Goal: Task Accomplishment & Management: Manage account settings

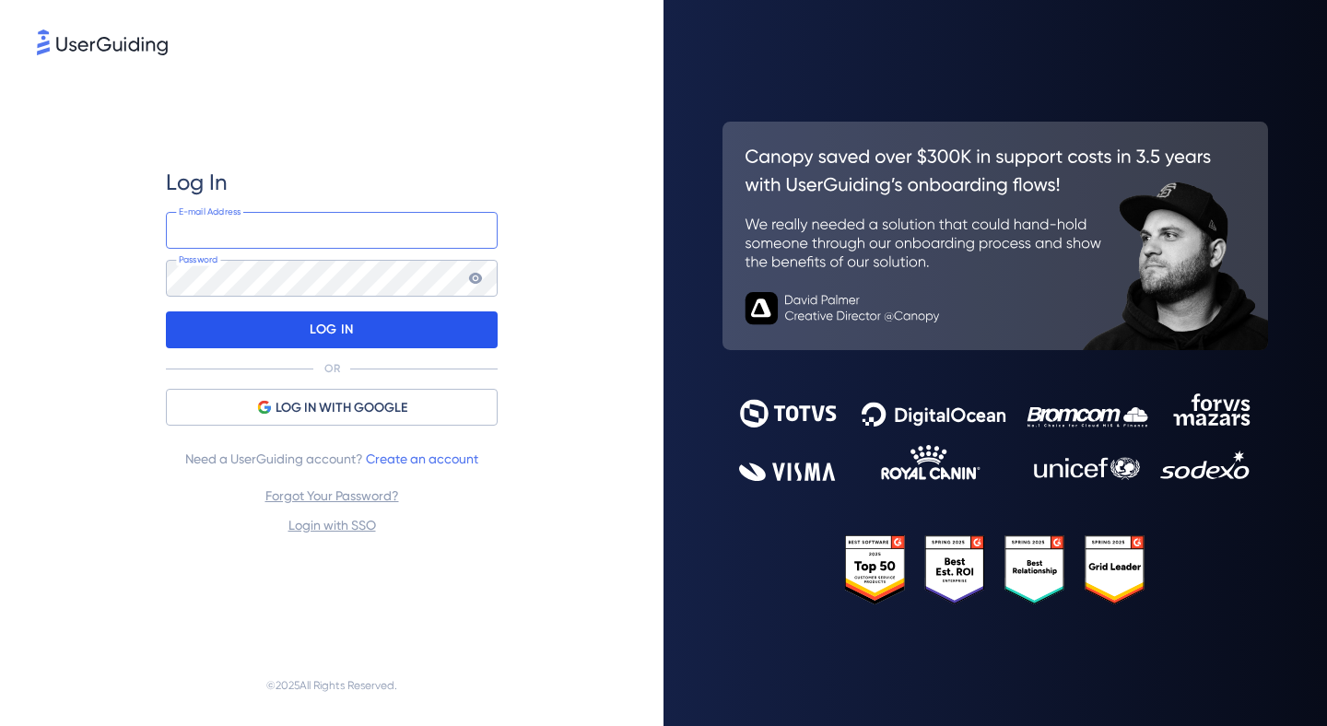
type input "[EMAIL_ADDRESS][DOMAIN_NAME]"
click at [384, 332] on div "LOG IN" at bounding box center [332, 329] width 332 height 37
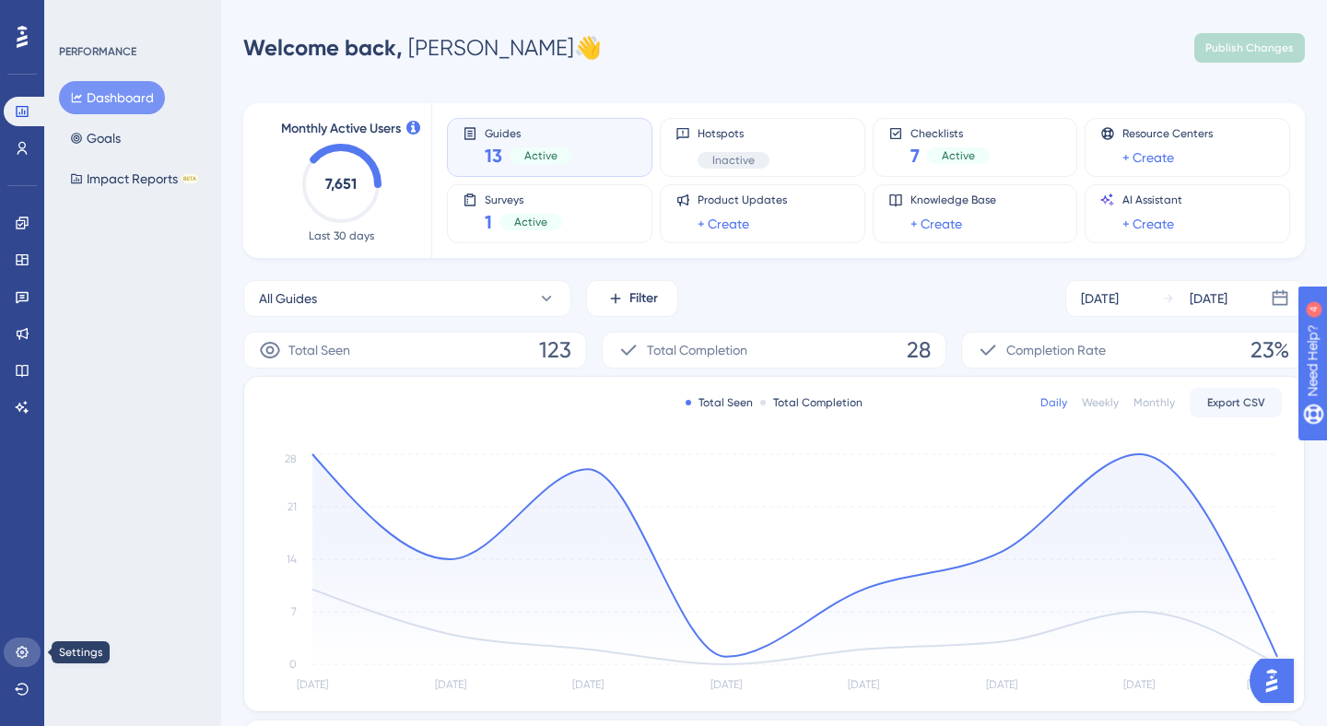
click at [18, 650] on icon at bounding box center [22, 652] width 12 height 12
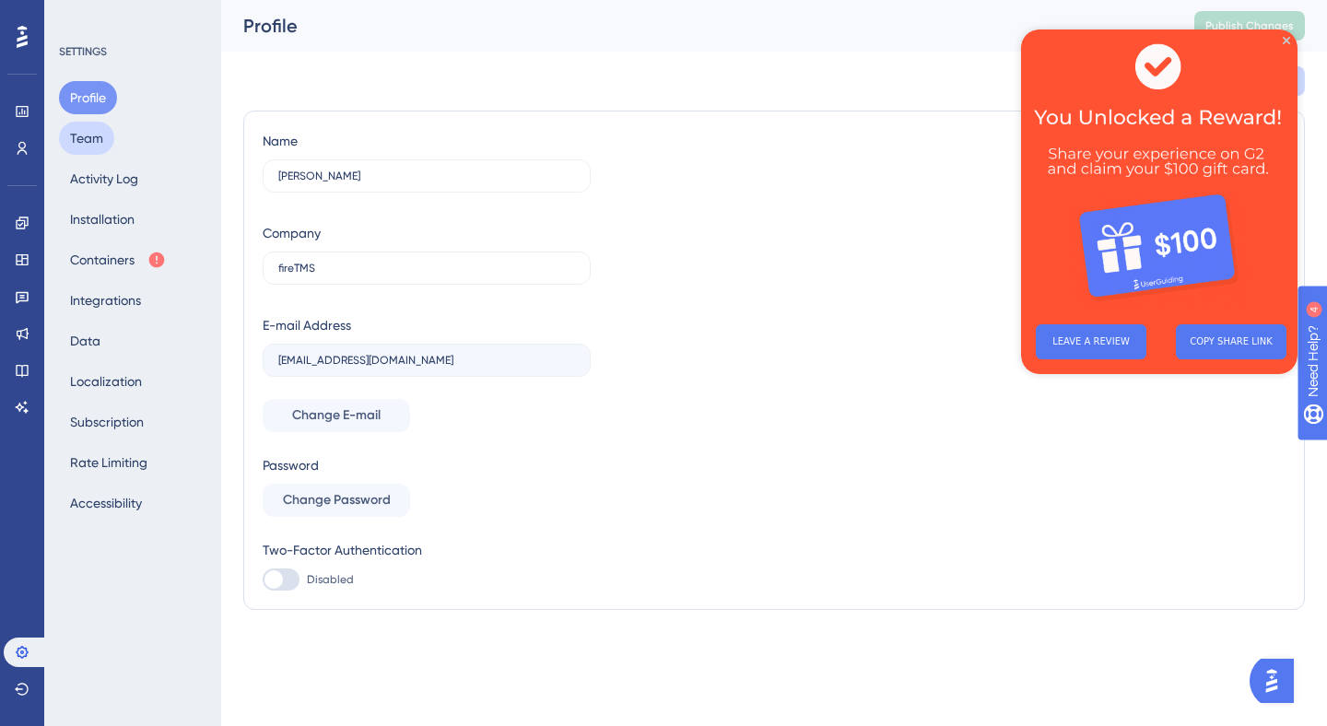
click at [104, 147] on button "Team" at bounding box center [86, 138] width 55 height 33
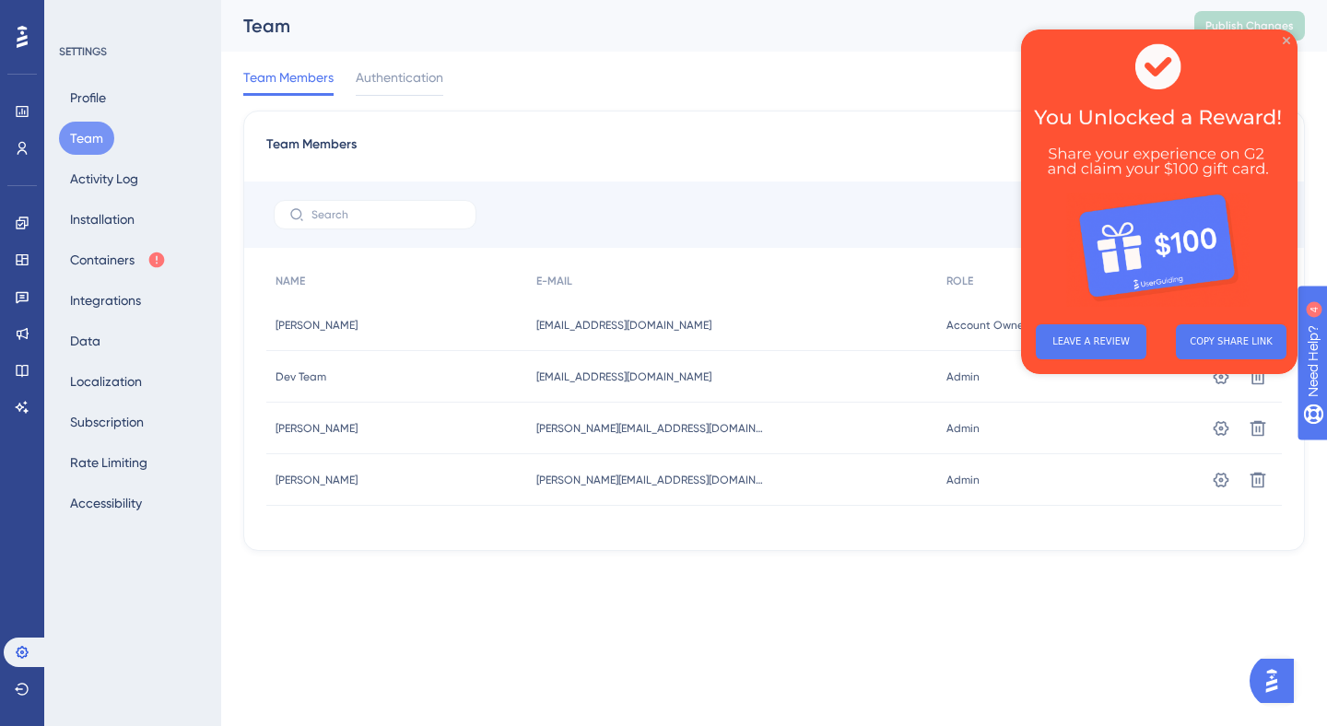
click at [1287, 41] on icon "Close Preview" at bounding box center [1286, 40] width 7 height 7
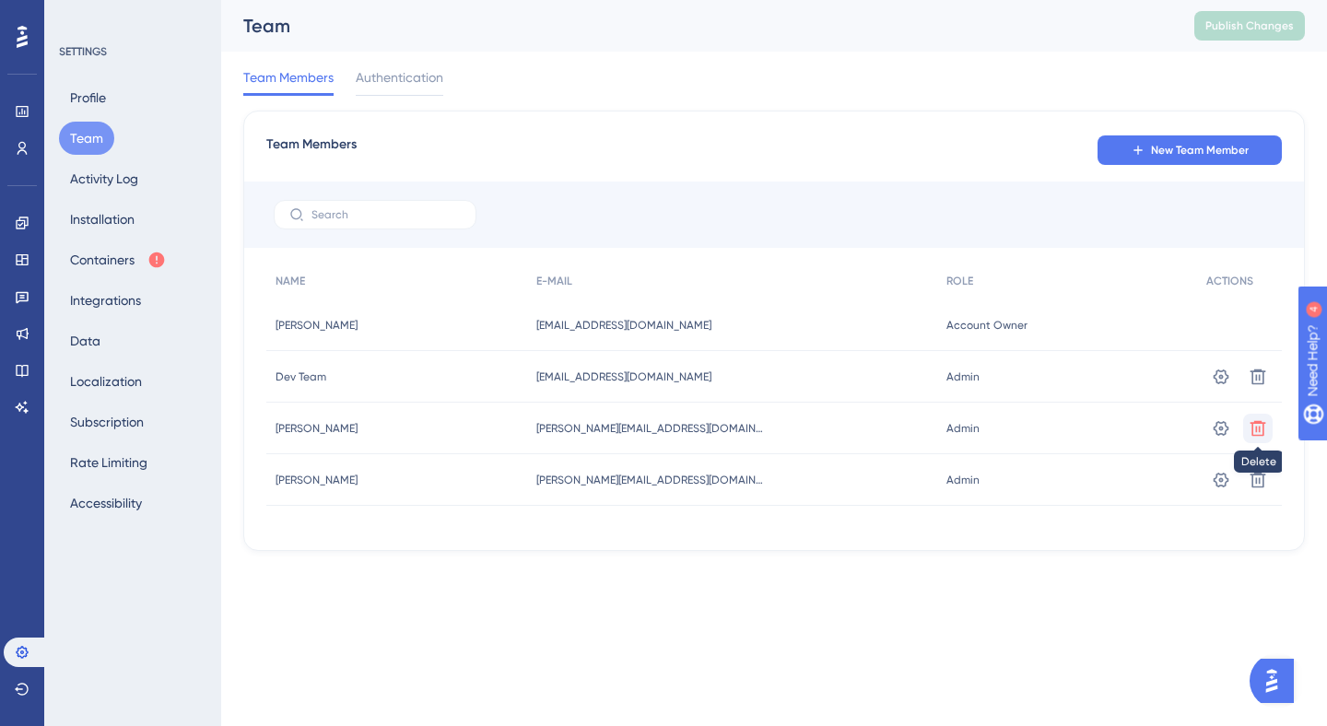
click at [1259, 384] on icon at bounding box center [1258, 377] width 16 height 16
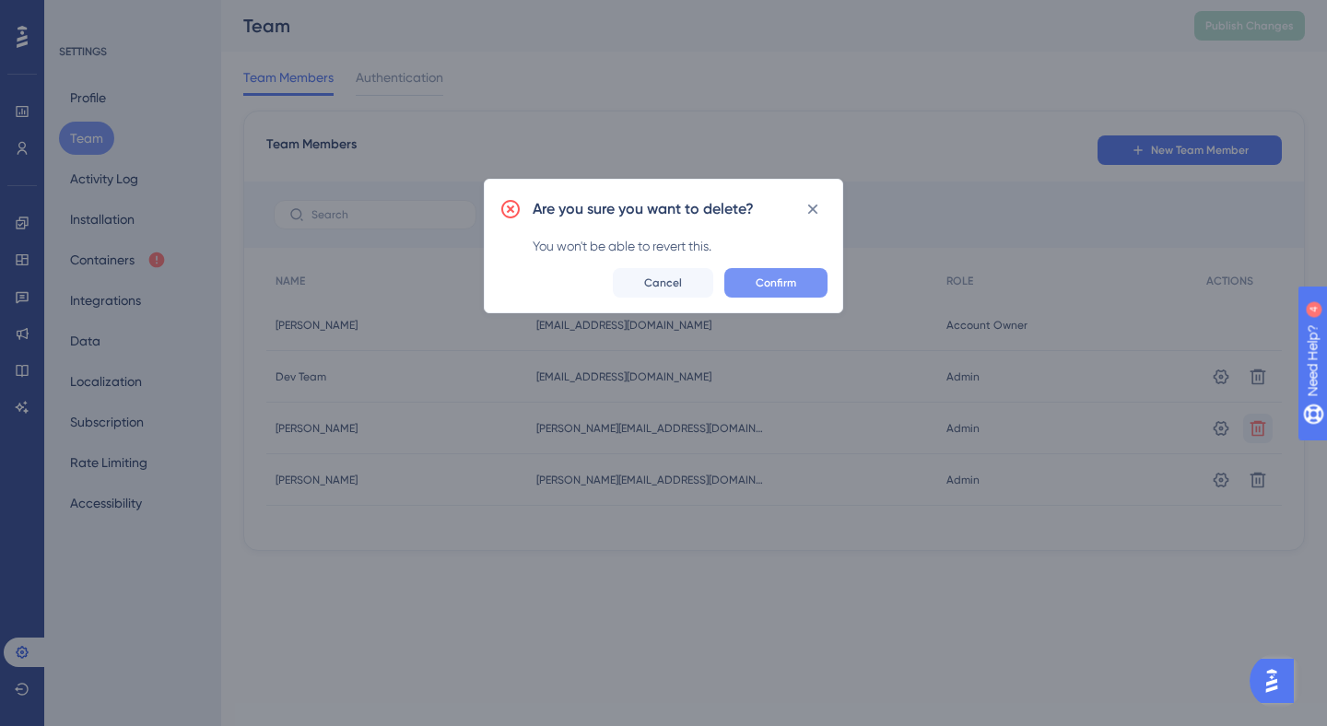
click at [753, 282] on button "Confirm" at bounding box center [775, 282] width 103 height 29
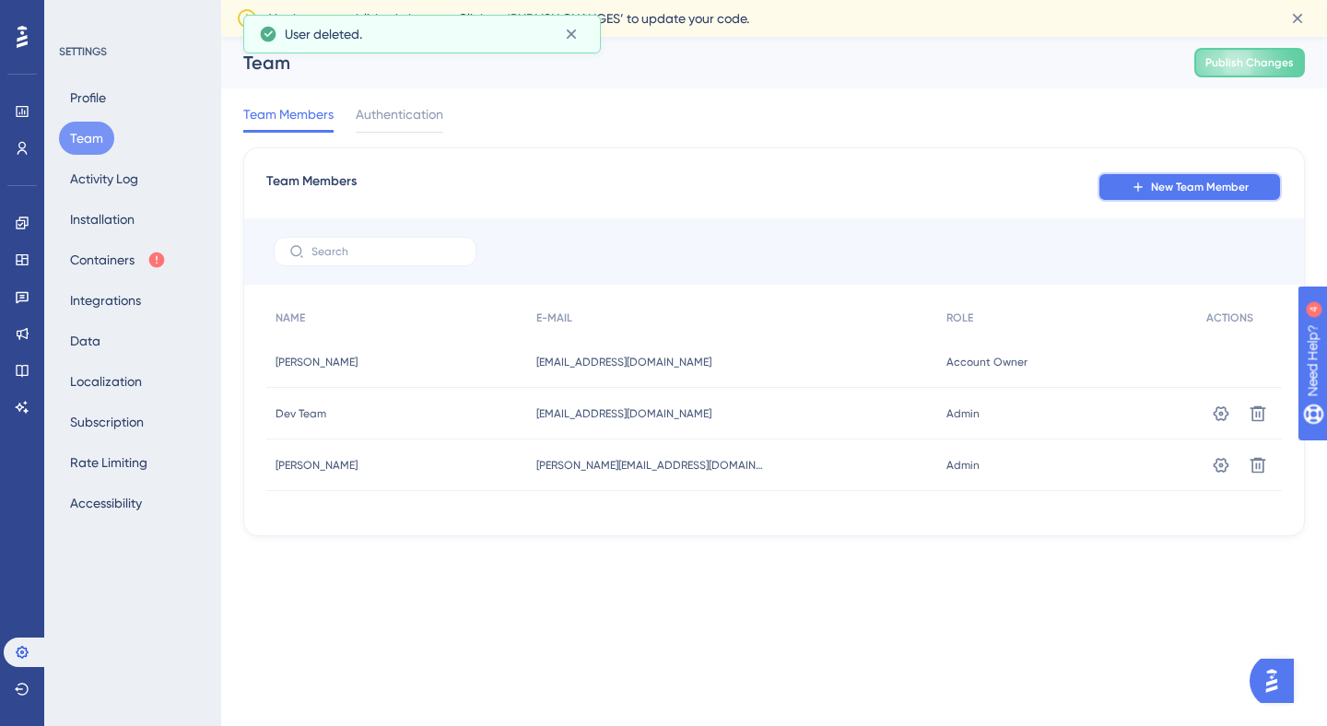
click at [1177, 183] on span "New Team Member" at bounding box center [1200, 187] width 98 height 15
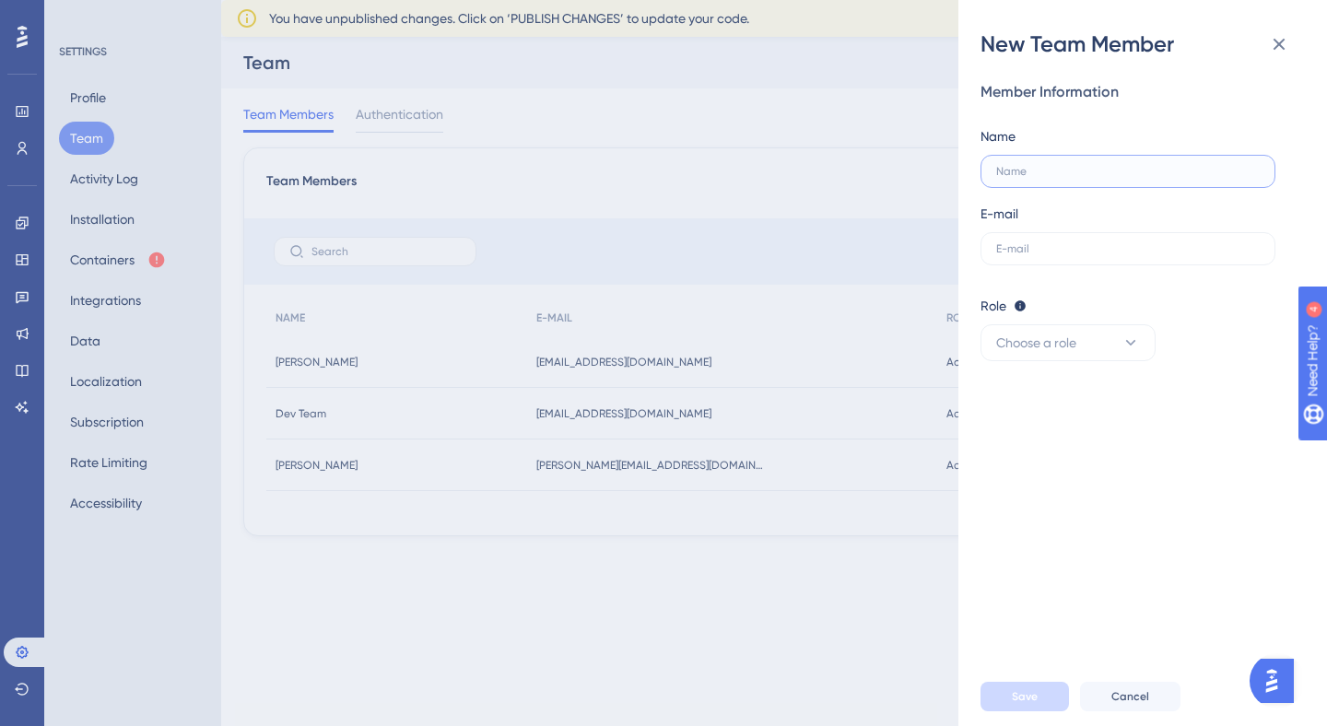
click at [1035, 169] on input "text" at bounding box center [1128, 171] width 264 height 13
type input "[PERSON_NAME]"
click at [1041, 248] on input "text" at bounding box center [1128, 248] width 264 height 13
paste input "[PERSON_NAME][EMAIL_ADDRESS][DOMAIN_NAME]"
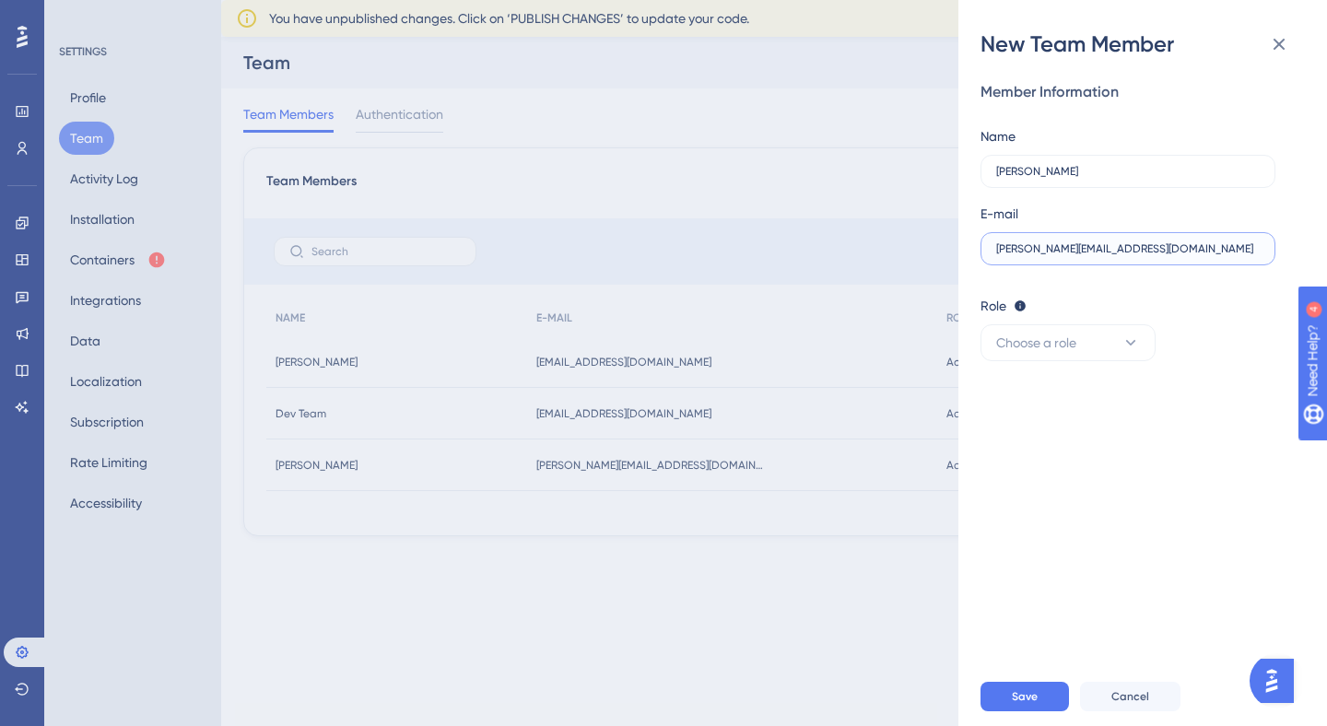
drag, startPoint x: 1105, startPoint y: 248, endPoint x: 963, endPoint y: 247, distance: 141.9
click at [963, 247] on div "New Team Member Member Information Name [PERSON_NAME] E-mail [PERSON_NAME][EMAI…" at bounding box center [1142, 363] width 369 height 726
type input "[PERSON_NAME][EMAIL_ADDRESS][DOMAIN_NAME]"
click at [1289, 38] on icon at bounding box center [1279, 44] width 22 height 22
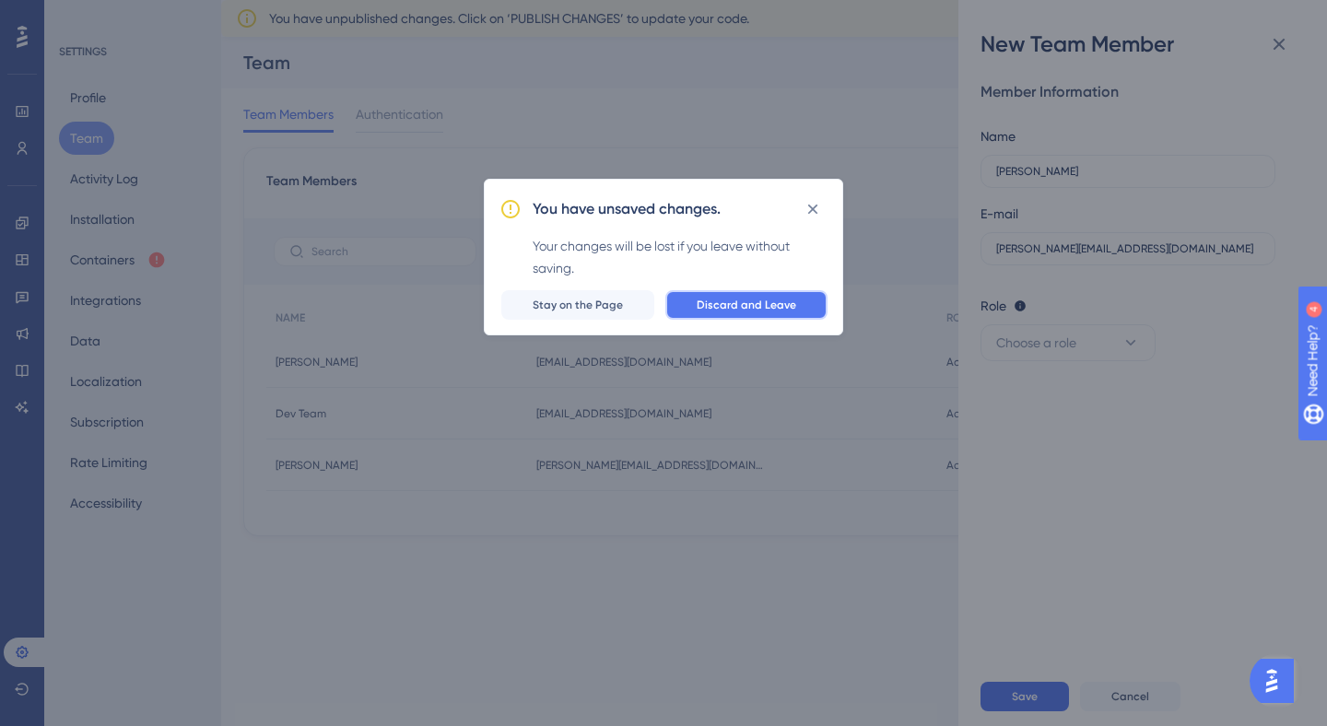
click at [770, 302] on span "Discard and Leave" at bounding box center [747, 305] width 100 height 15
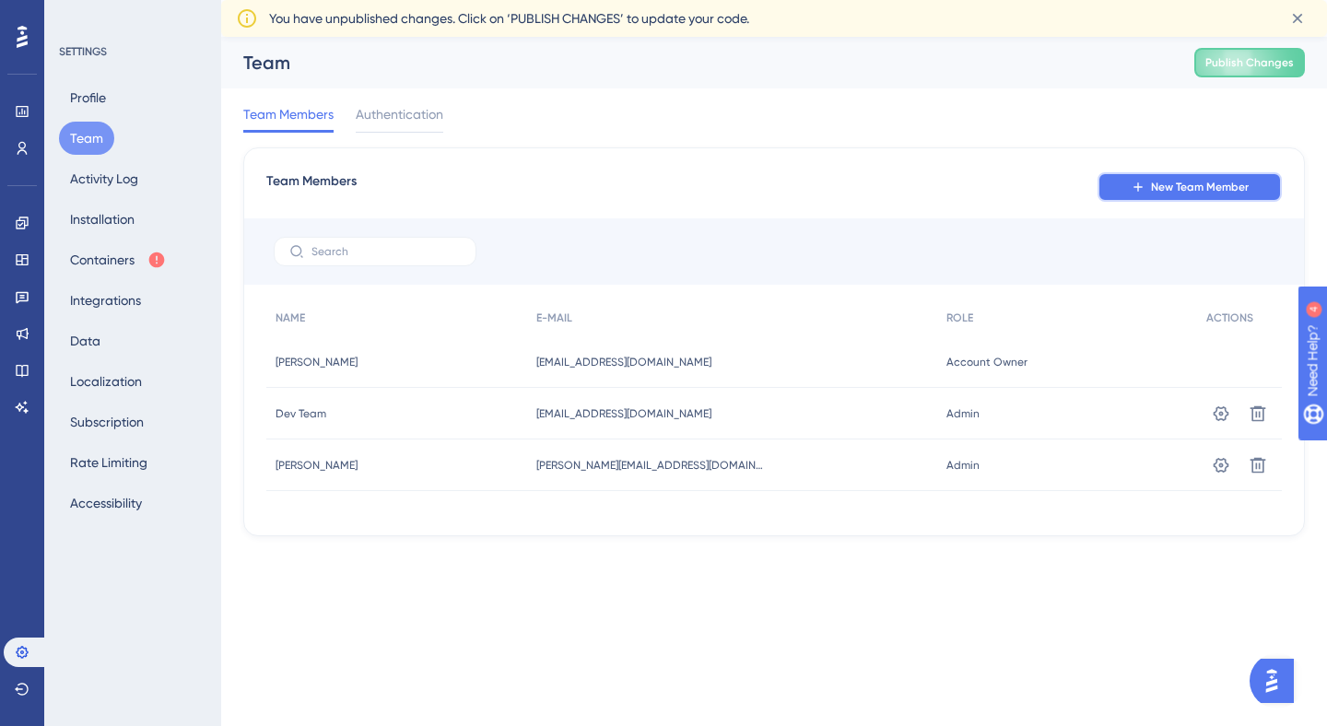
click at [1153, 197] on button "New Team Member" at bounding box center [1189, 186] width 184 height 29
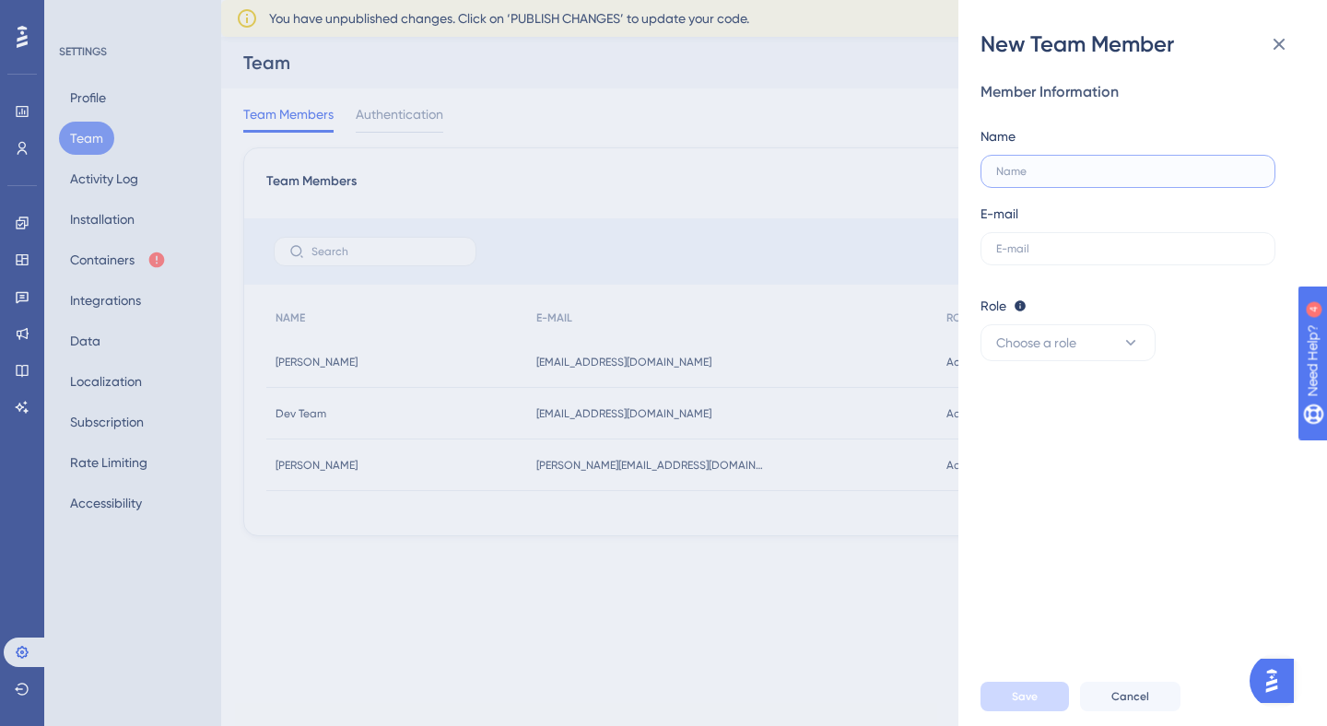
click at [1109, 168] on input "text" at bounding box center [1128, 171] width 264 height 13
paste input "[PERSON_NAME][EMAIL_ADDRESS][DOMAIN_NAME]"
click at [1097, 240] on label at bounding box center [1127, 248] width 295 height 33
click at [1097, 242] on input "text" at bounding box center [1128, 248] width 264 height 13
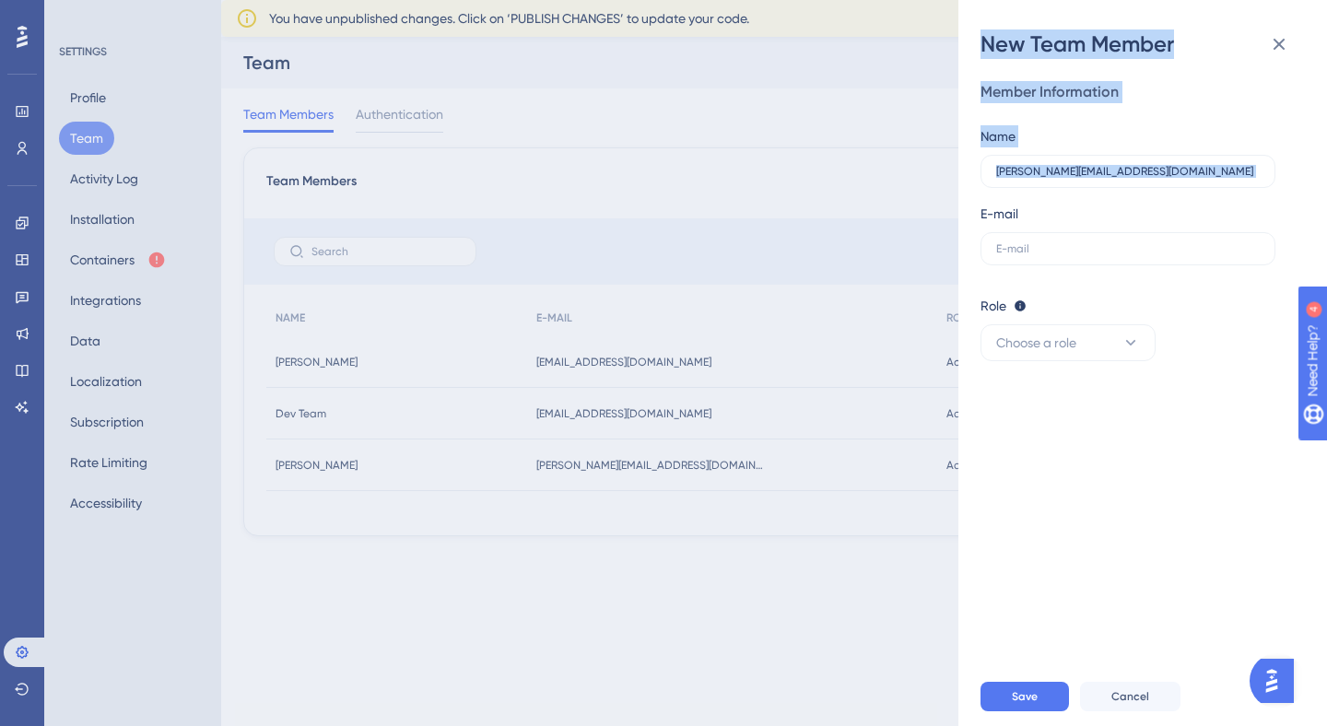
drag, startPoint x: 1162, startPoint y: 158, endPoint x: 952, endPoint y: 157, distance: 210.1
click at [952, 157] on div "New Team Member Member Information Name [PERSON_NAME][EMAIL_ADDRESS][DOMAIN_NAM…" at bounding box center [663, 363] width 1327 height 726
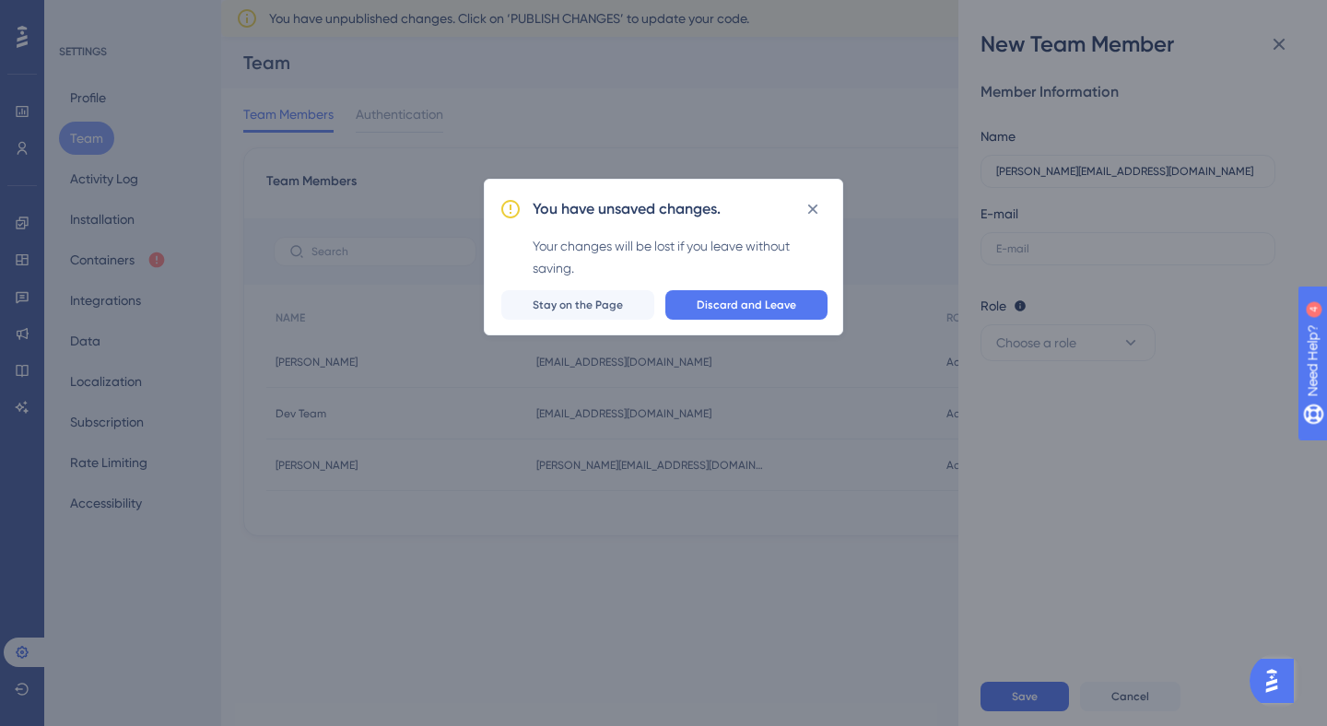
click at [1049, 187] on div "You have unsaved changes. Your changes will be lost if you leave without saving…" at bounding box center [663, 363] width 1327 height 726
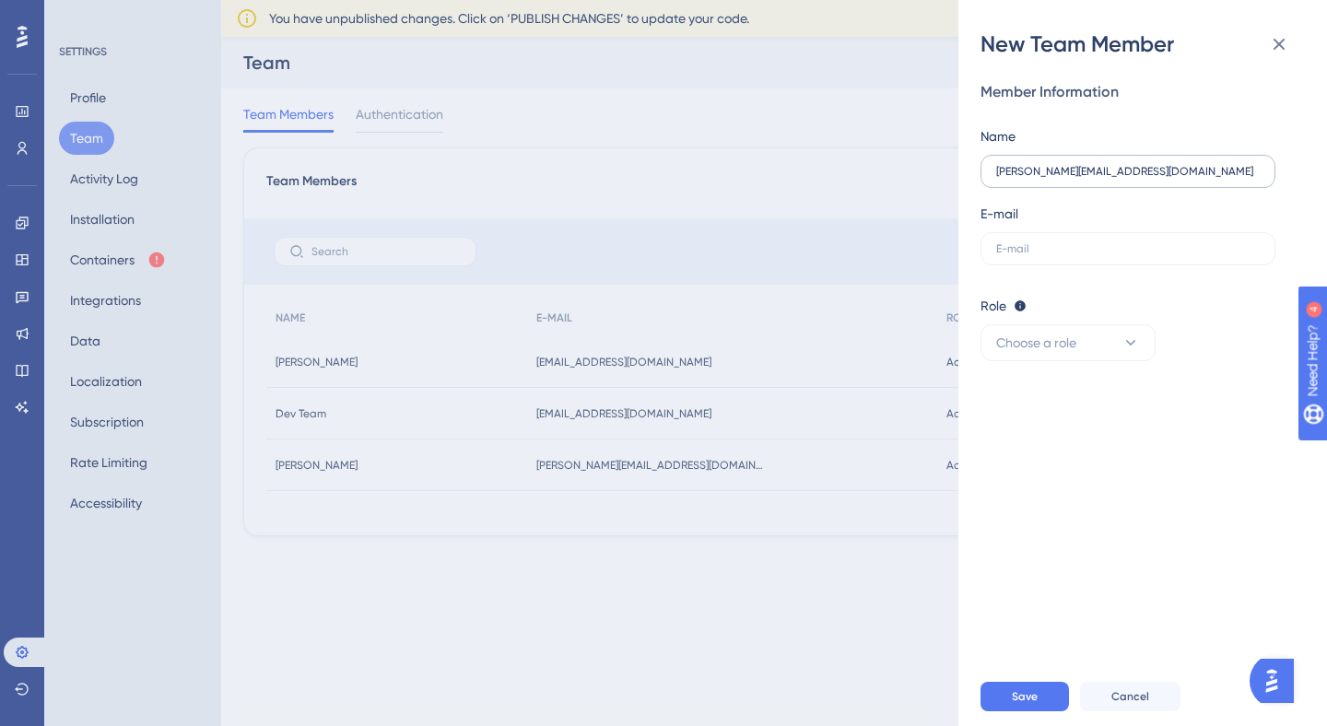
drag, startPoint x: 1111, startPoint y: 178, endPoint x: 1003, endPoint y: 171, distance: 108.0
click at [1000, 170] on label "[PERSON_NAME][EMAIL_ADDRESS][DOMAIN_NAME]" at bounding box center [1127, 171] width 295 height 33
click at [1000, 170] on input "[PERSON_NAME][EMAIL_ADDRESS][DOMAIN_NAME]" at bounding box center [1128, 171] width 264 height 13
drag, startPoint x: 1003, startPoint y: 171, endPoint x: 1086, endPoint y: 172, distance: 82.9
click at [1086, 172] on input "[PERSON_NAME][EMAIL_ADDRESS][DOMAIN_NAME]" at bounding box center [1128, 171] width 264 height 13
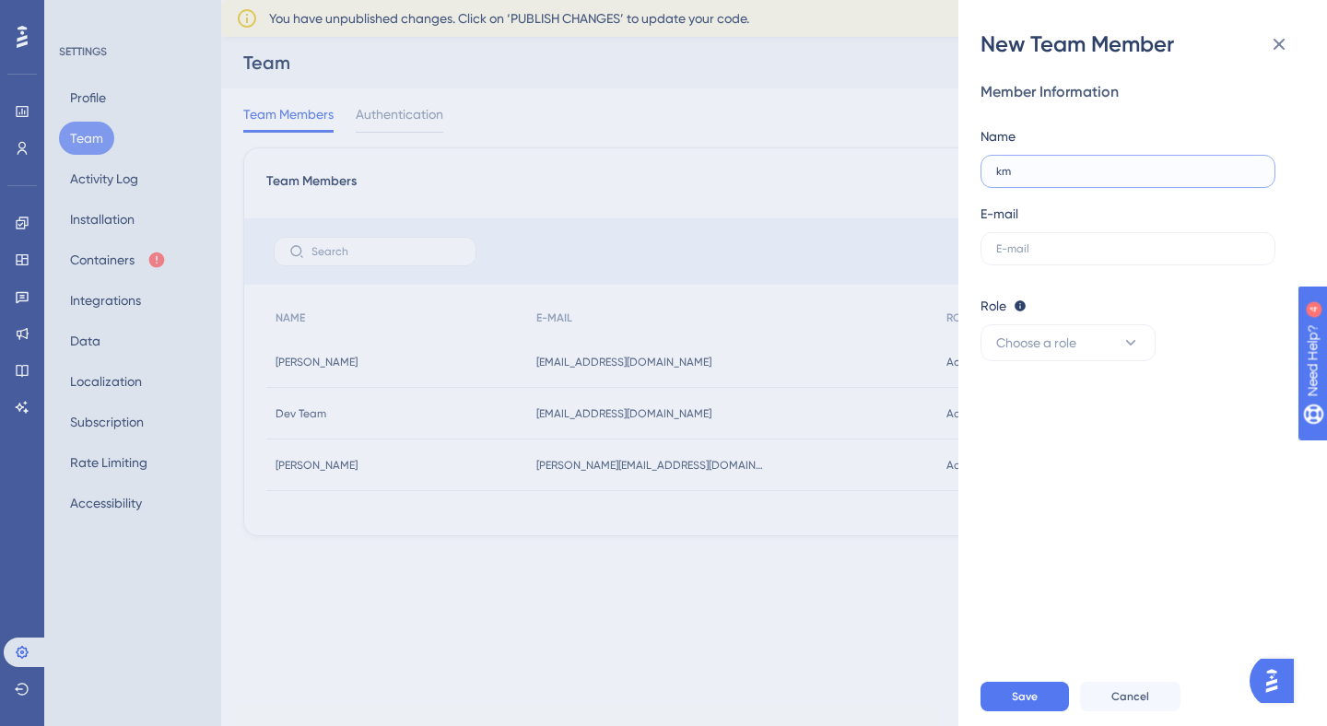
type input "k"
click at [999, 256] on label at bounding box center [1127, 248] width 295 height 33
click at [999, 255] on input "text" at bounding box center [1128, 248] width 264 height 13
paste input "[PERSON_NAME][EMAIL_ADDRESS][DOMAIN_NAME]"
type input "[PERSON_NAME][EMAIL_ADDRESS][DOMAIN_NAME]"
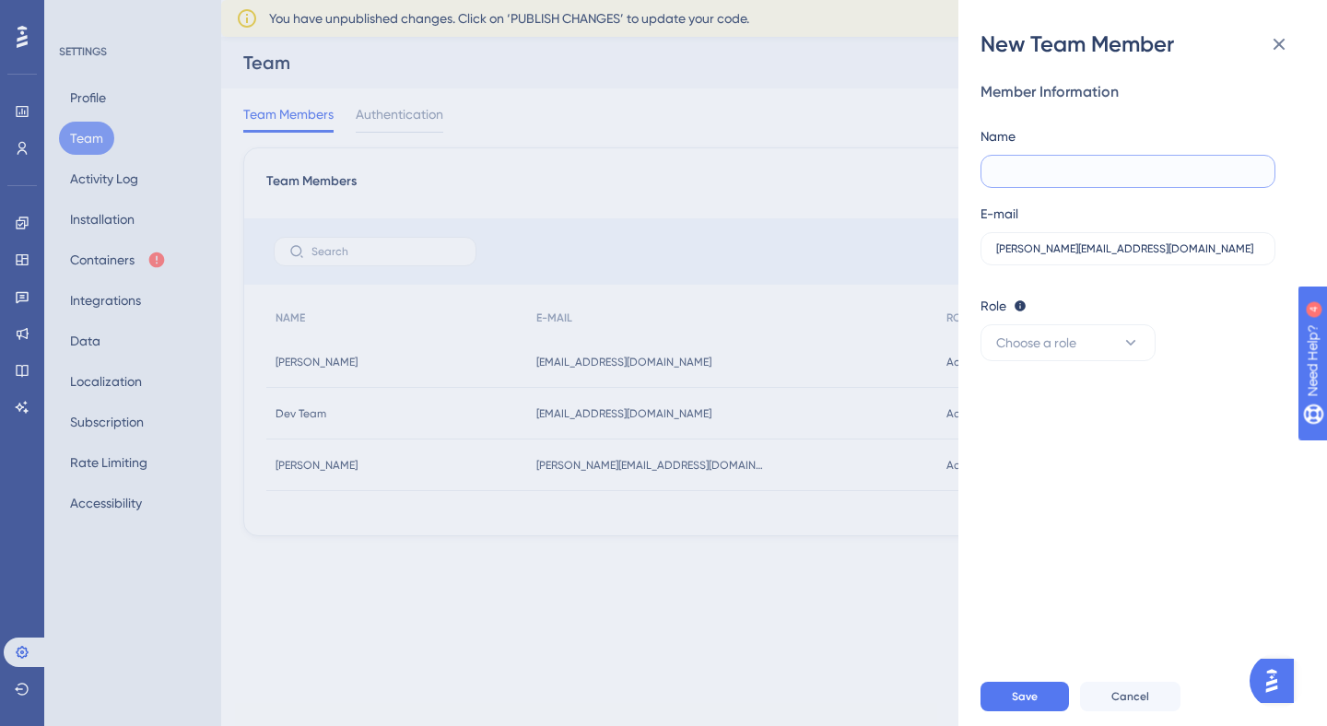
click at [1083, 170] on input "text" at bounding box center [1128, 171] width 264 height 13
type input "[PERSON_NAME]"
click at [1126, 348] on icon at bounding box center [1130, 343] width 18 height 18
click at [1093, 388] on div "Admin Admin" at bounding box center [1068, 399] width 122 height 37
click at [1015, 697] on span "Save" at bounding box center [1025, 696] width 26 height 15
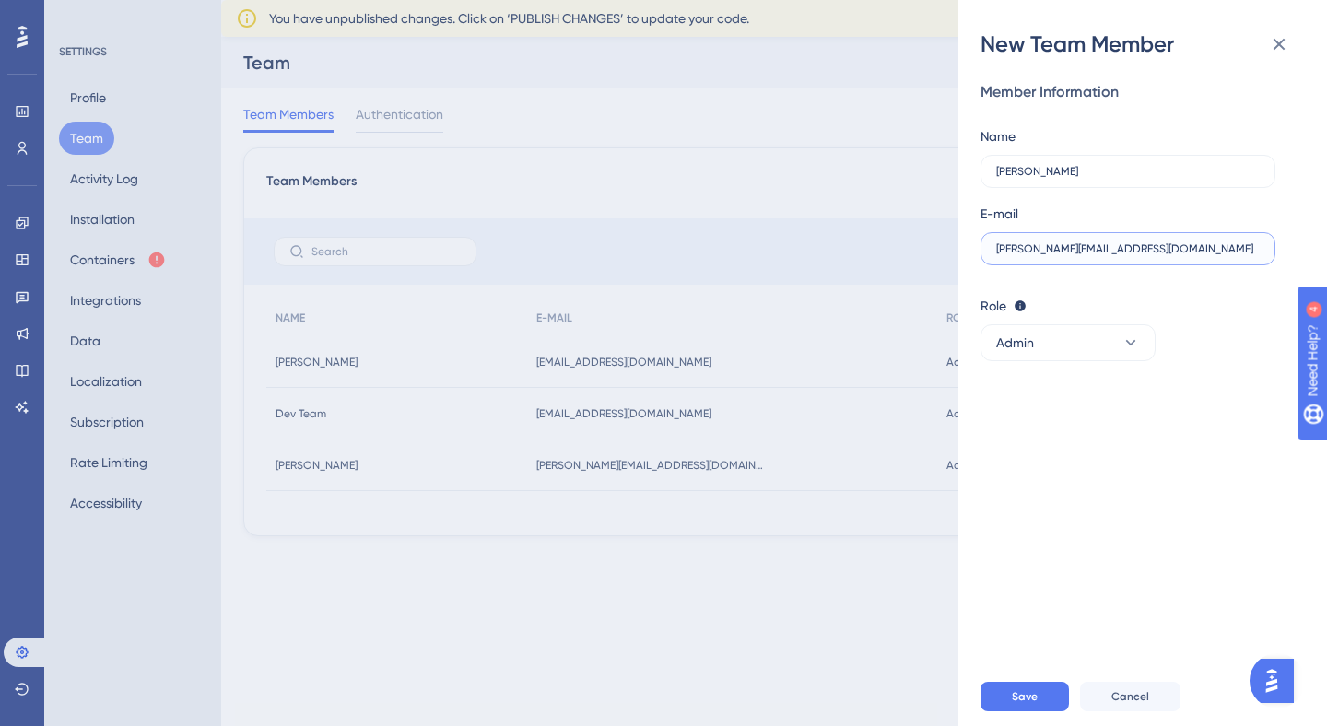
drag, startPoint x: 1100, startPoint y: 253, endPoint x: 982, endPoint y: 247, distance: 118.1
click at [982, 247] on label "[PERSON_NAME][EMAIL_ADDRESS][DOMAIN_NAME]" at bounding box center [1127, 248] width 295 height 33
paste input "[PERSON_NAME][EMAIL_ADDRESS][DOMAIN_NAME]"
type input "[PERSON_NAME][EMAIL_ADDRESS][DOMAIN_NAME]"
click at [1020, 686] on button "Save" at bounding box center [1024, 696] width 88 height 29
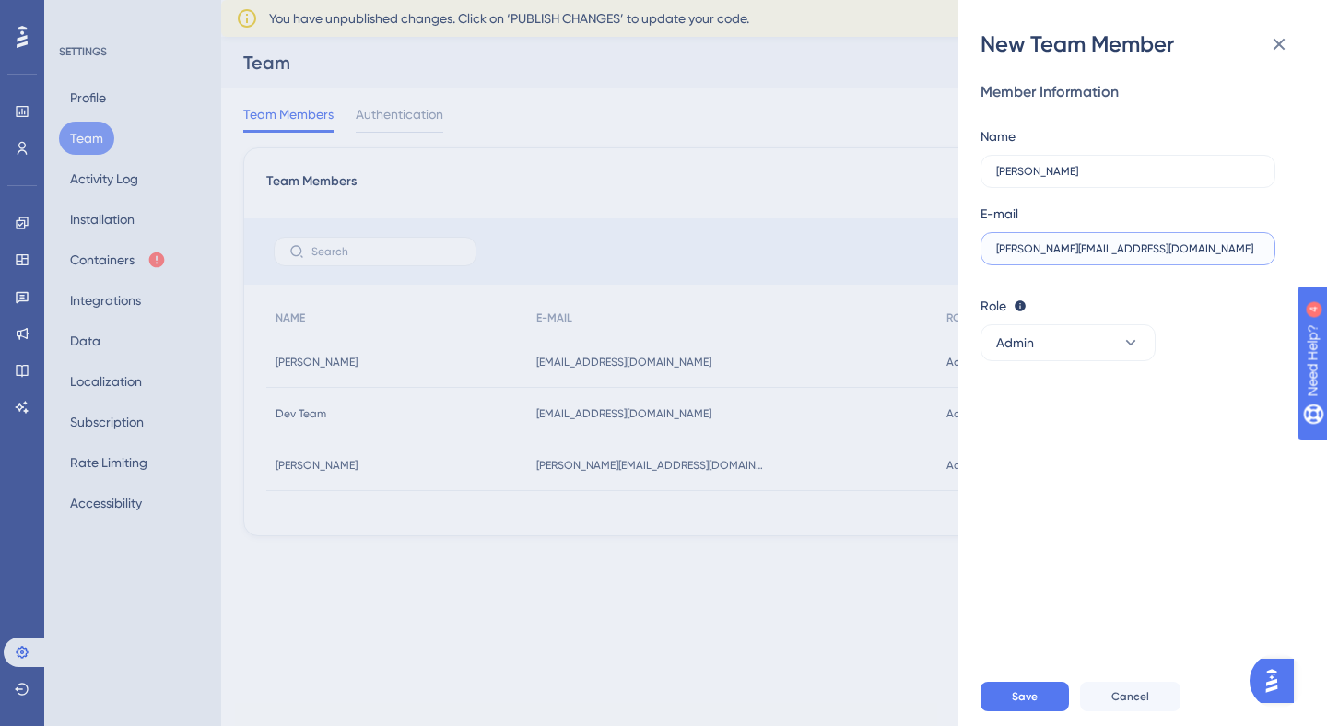
drag, startPoint x: 1108, startPoint y: 252, endPoint x: 899, endPoint y: 235, distance: 208.9
click at [899, 235] on div "New Team Member Member Information Name [PERSON_NAME] E-mail [PERSON_NAME][EMAI…" at bounding box center [663, 363] width 1327 height 726
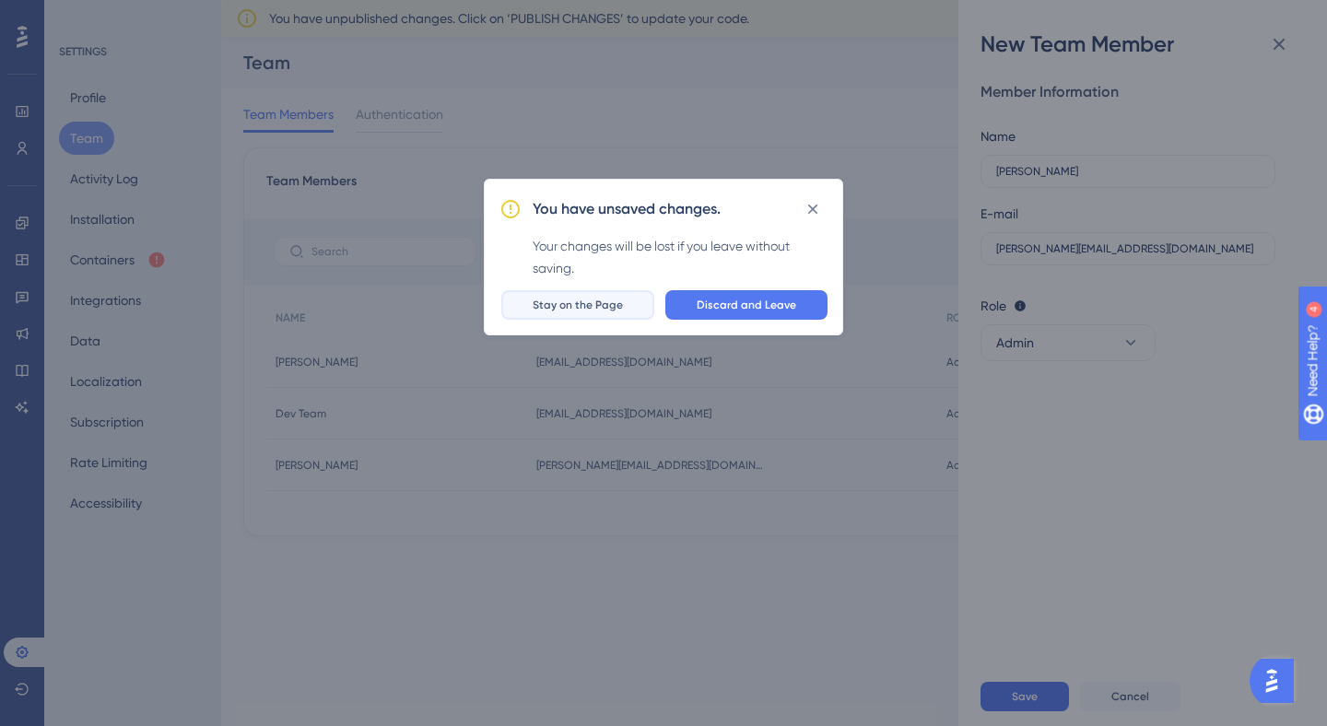
click at [594, 302] on span "Stay on the Page" at bounding box center [578, 305] width 90 height 15
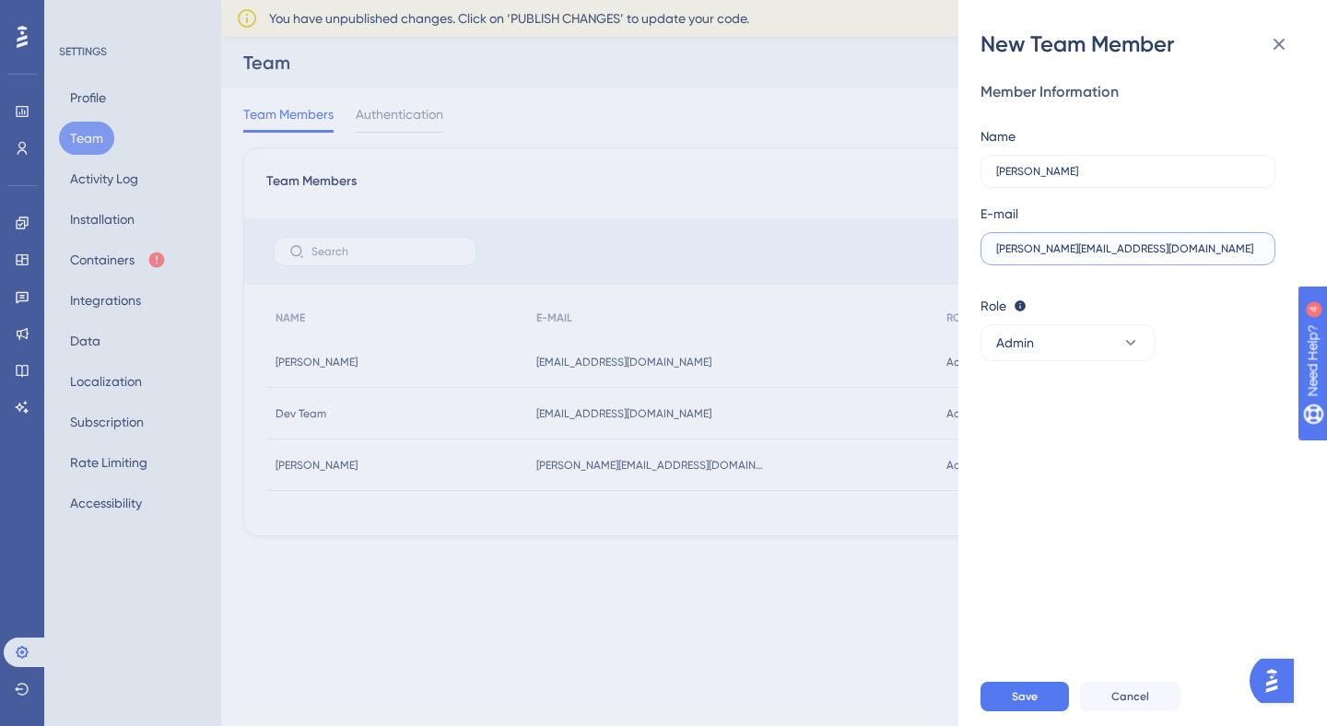
type input "[PERSON_NAME][EMAIL_ADDRESS][DOMAIN_NAME]"
click at [1036, 702] on span "Save" at bounding box center [1025, 696] width 26 height 15
click at [1154, 400] on div "Member Information Name [PERSON_NAME] E-mail [PERSON_NAME][EMAIL_ADDRESS][DOMAI…" at bounding box center [1149, 363] width 339 height 608
click at [1006, 687] on button "Save" at bounding box center [1024, 696] width 88 height 29
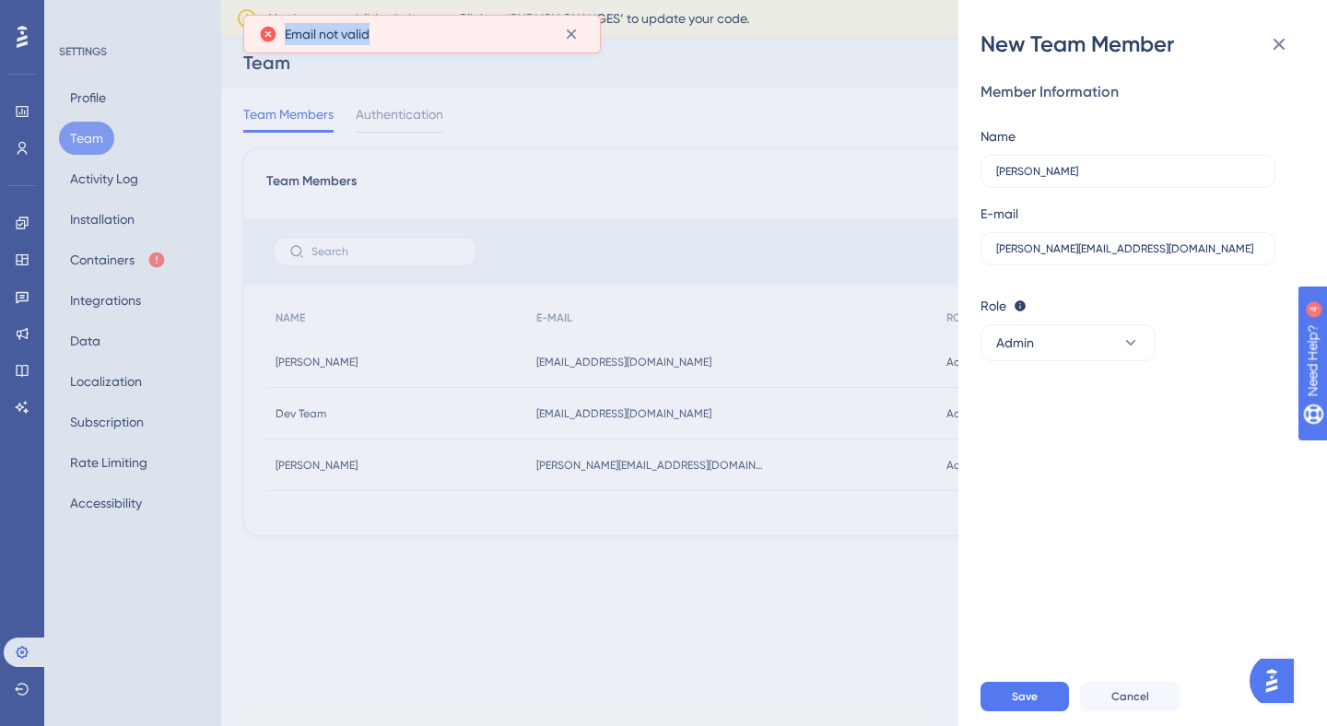
drag, startPoint x: 381, startPoint y: 35, endPoint x: 281, endPoint y: 33, distance: 100.5
click at [281, 33] on div "Email not valid" at bounding box center [422, 33] width 326 height 29
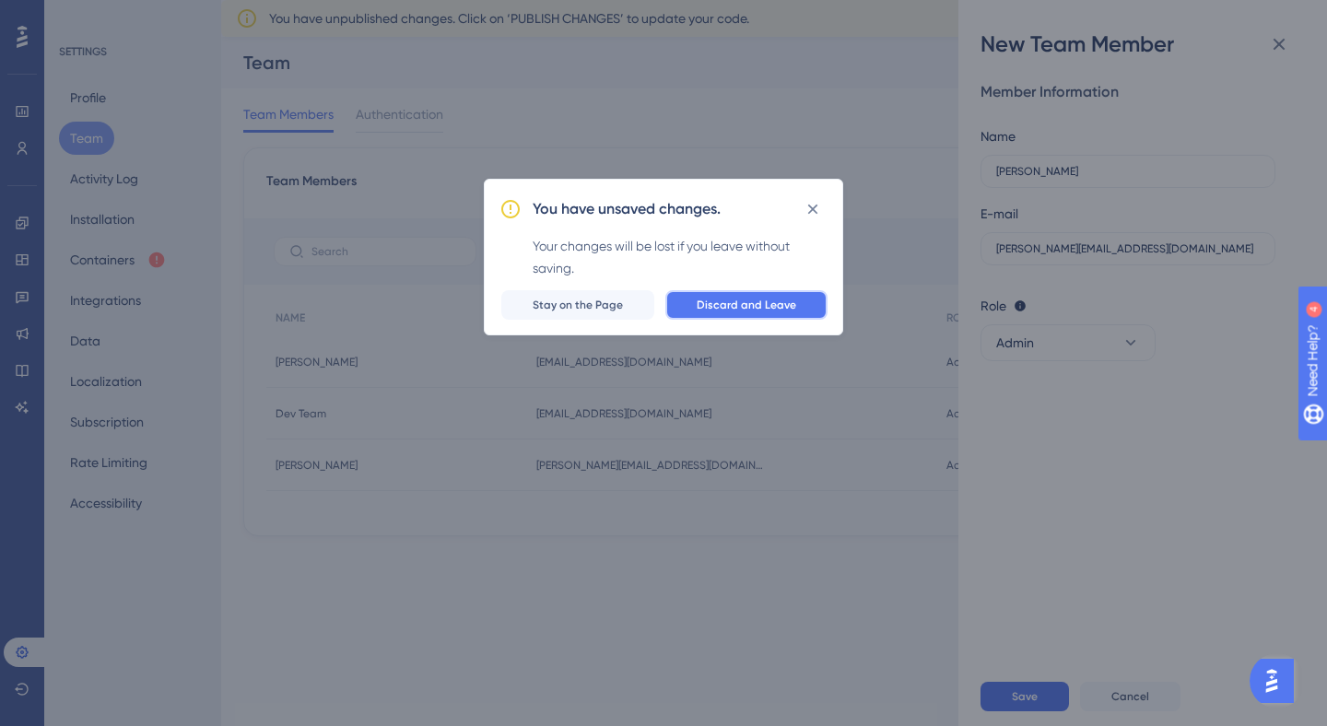
click at [704, 293] on button "Discard and Leave" at bounding box center [746, 304] width 162 height 29
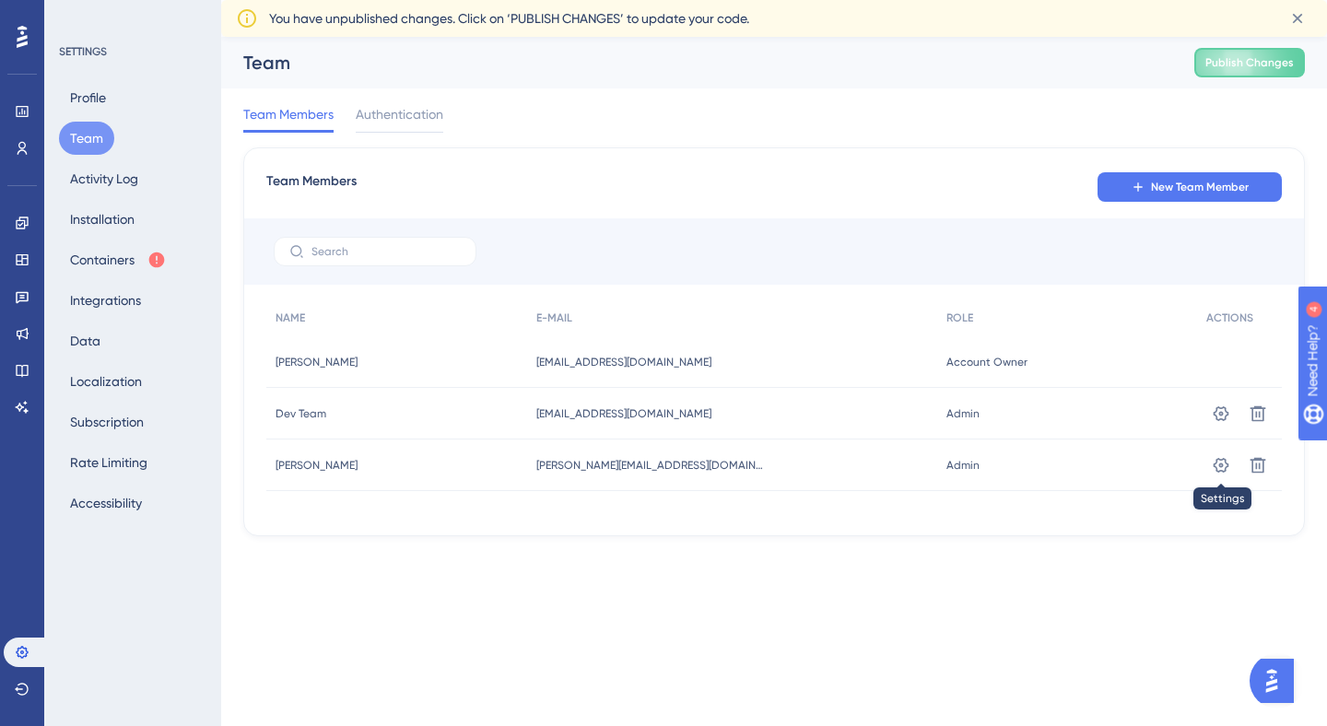
click at [1218, 420] on icon at bounding box center [1222, 412] width 16 height 15
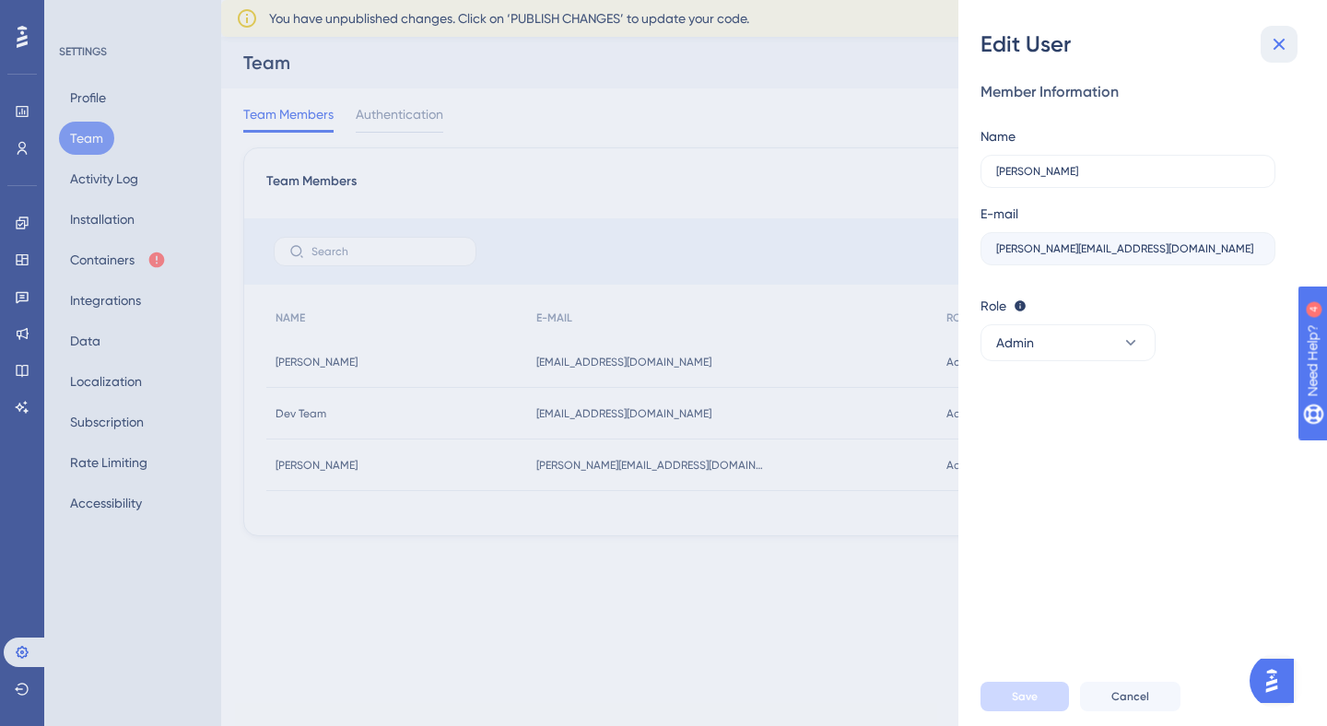
click at [1263, 40] on button at bounding box center [1279, 44] width 37 height 37
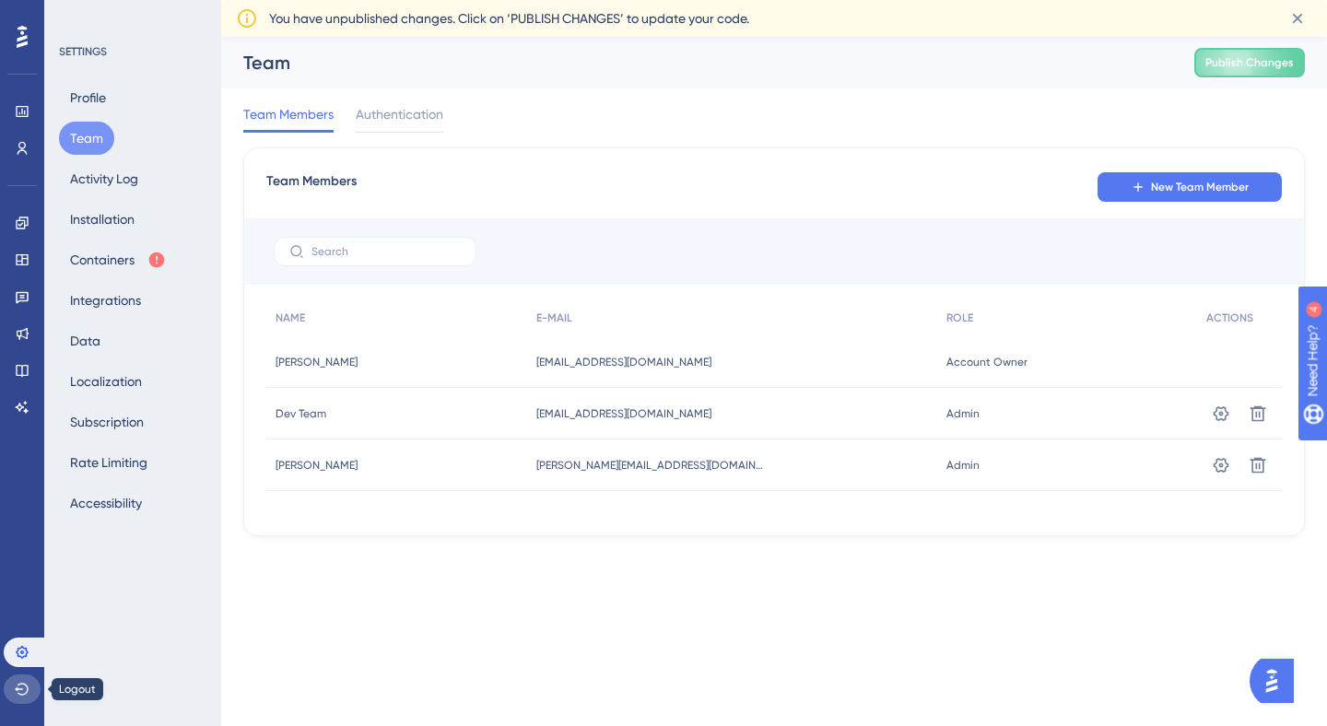
click at [25, 695] on icon at bounding box center [22, 689] width 15 height 15
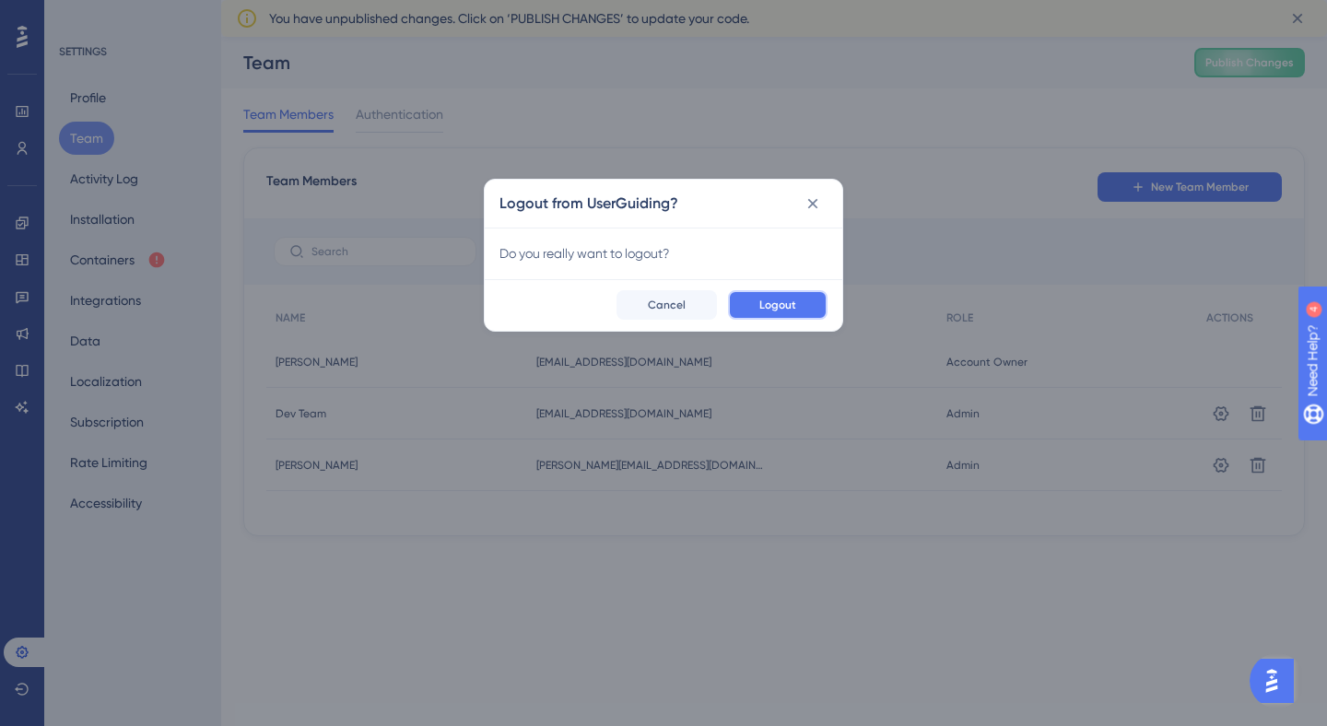
click at [779, 298] on span "Logout" at bounding box center [777, 305] width 37 height 15
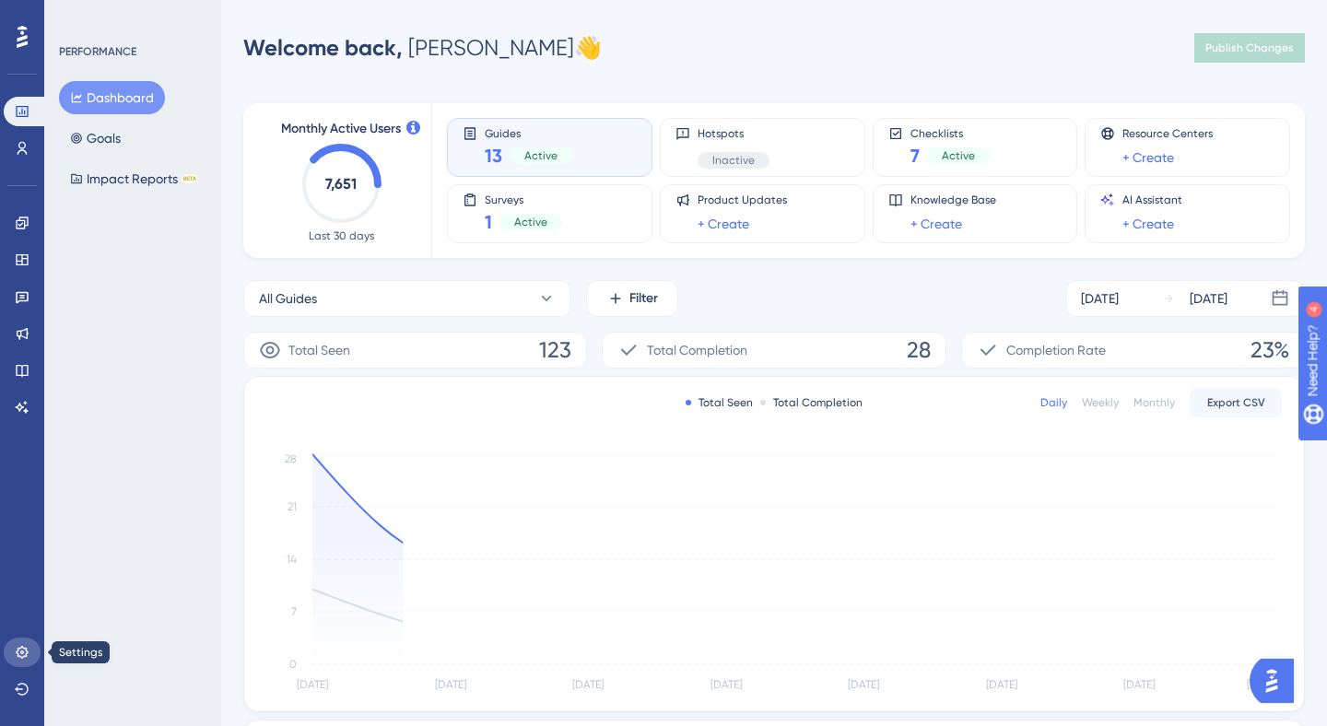
click at [21, 654] on icon at bounding box center [22, 652] width 15 height 15
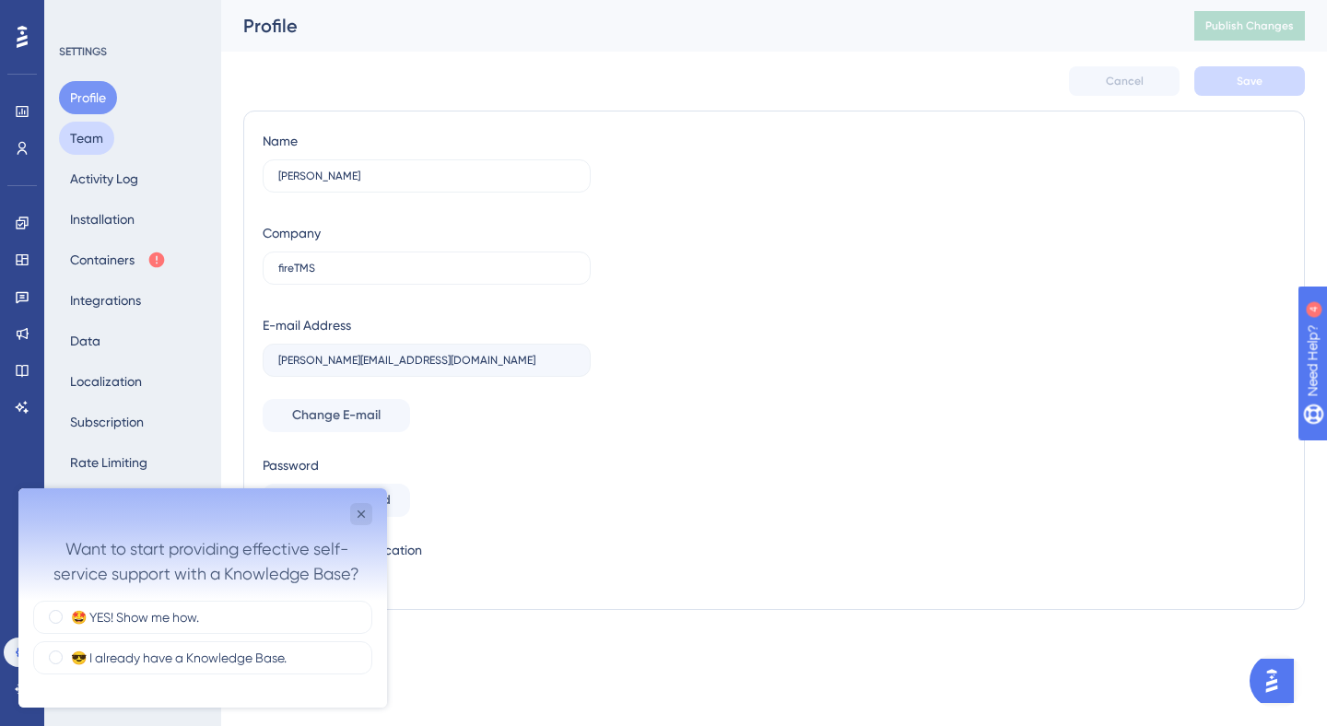
click at [98, 141] on button "Team" at bounding box center [86, 138] width 55 height 33
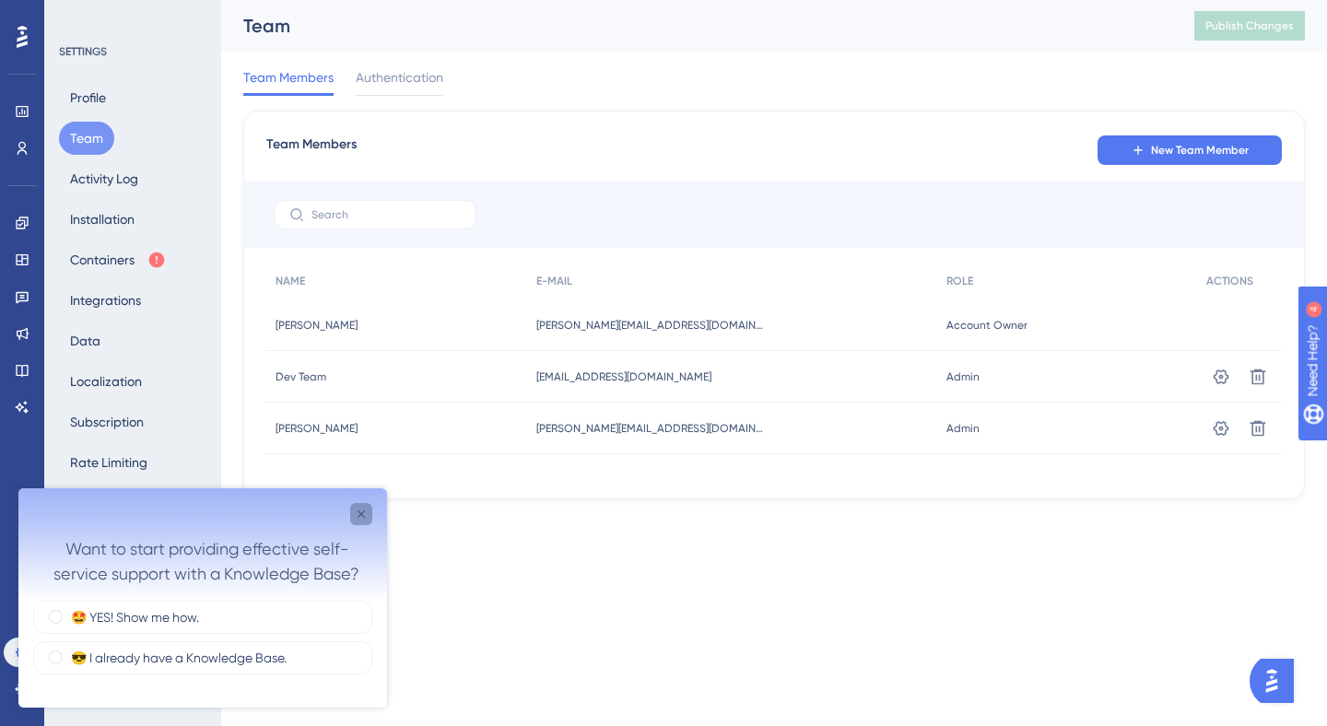
click at [360, 519] on icon "Close survey" at bounding box center [361, 514] width 15 height 15
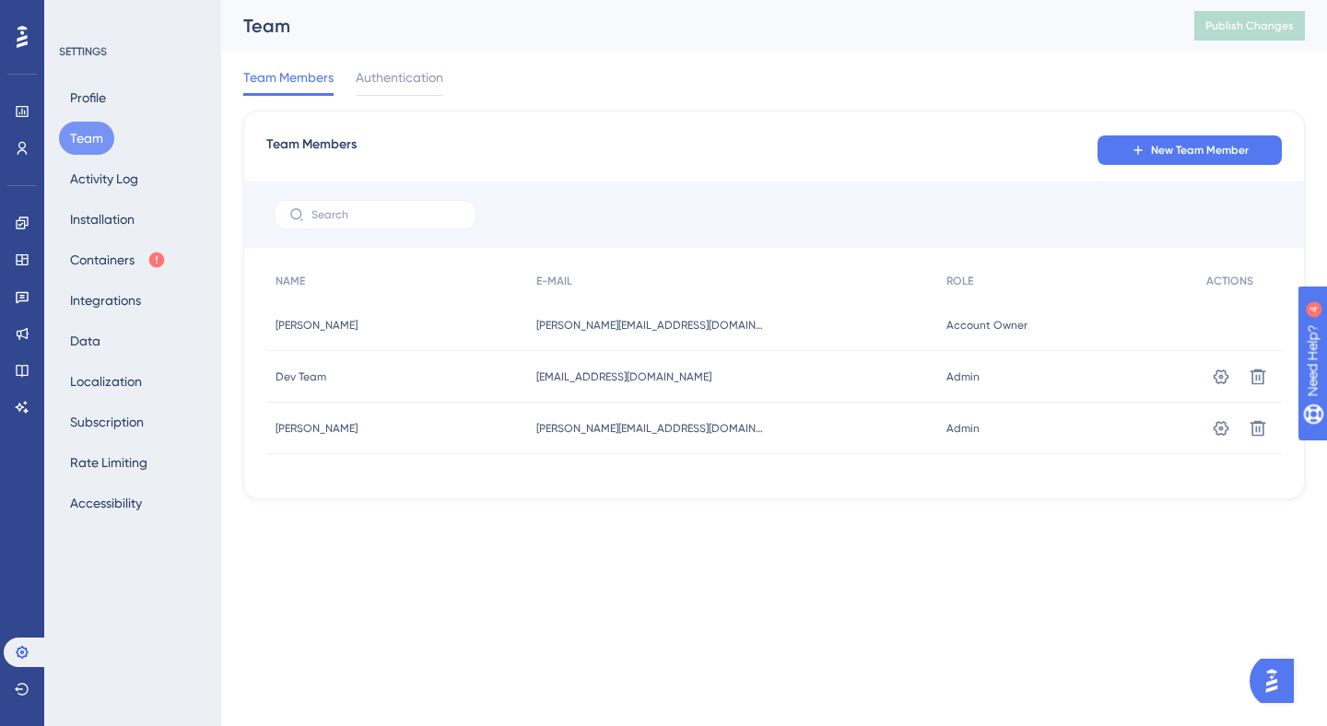
click at [1171, 132] on div "Team Members New Team Member NAME E-MAIL ROLE ACTIONS Małgorzata Towarnicka Mał…" at bounding box center [774, 305] width 1062 height 389
click at [1164, 144] on span "New Team Member" at bounding box center [1200, 150] width 98 height 15
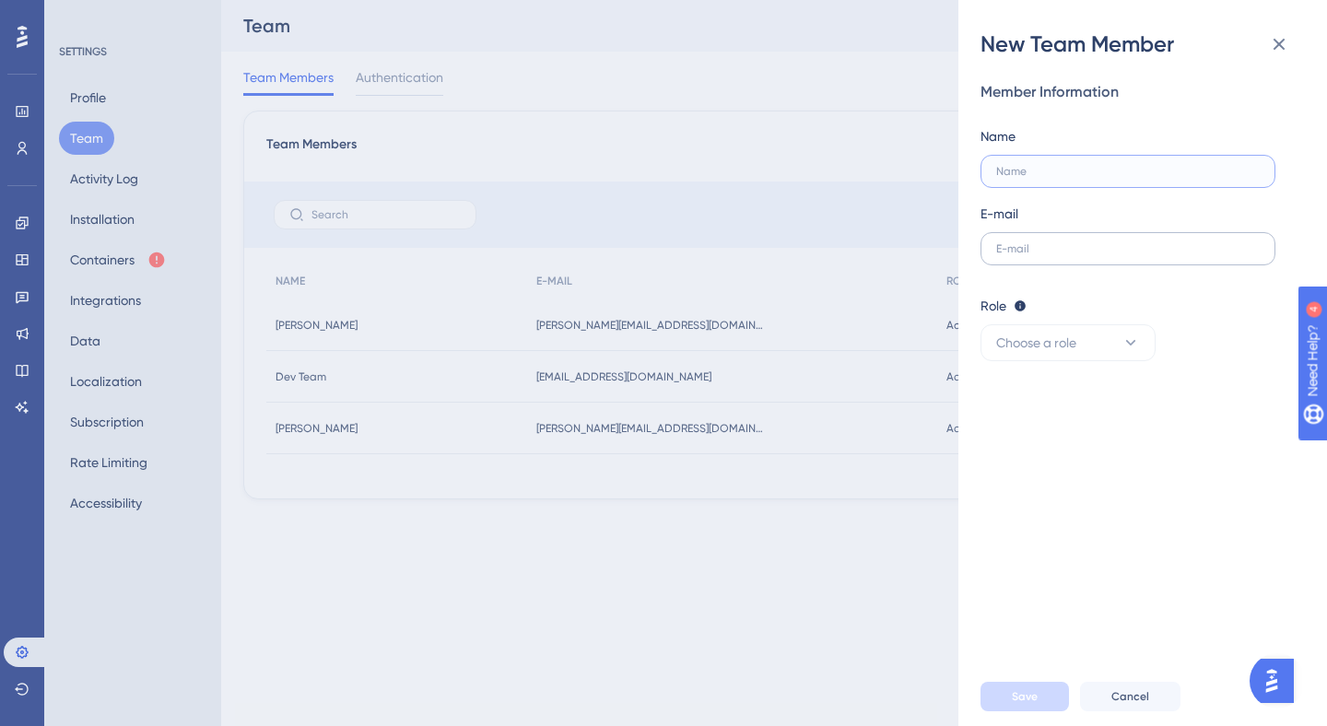
drag, startPoint x: 1036, startPoint y: 175, endPoint x: 1036, endPoint y: 244, distance: 69.1
click at [1036, 175] on input "text" at bounding box center [1128, 171] width 264 height 13
click at [1036, 244] on input "text" at bounding box center [1128, 248] width 264 height 13
paste input "[PERSON_NAME][EMAIL_ADDRESS][DOMAIN_NAME]"
type input "[PERSON_NAME][EMAIL_ADDRESS][DOMAIN_NAME]"
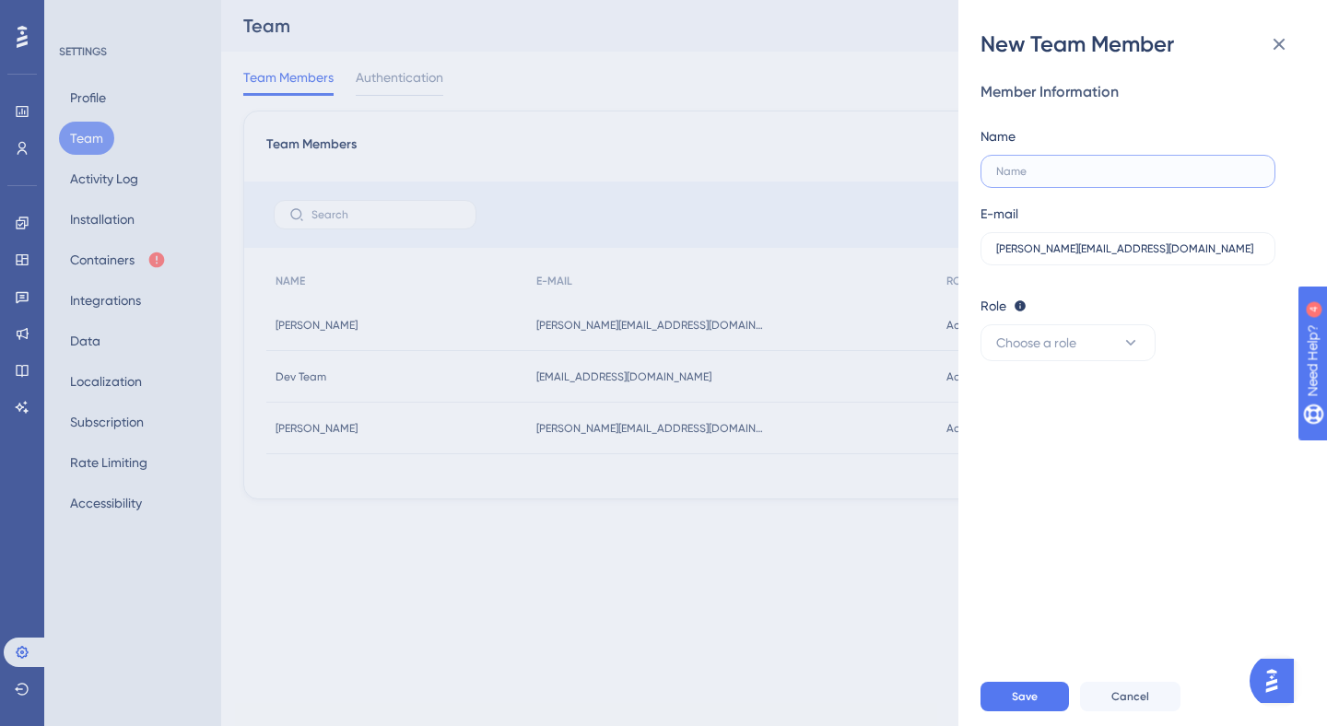
click at [1037, 171] on input "text" at bounding box center [1128, 171] width 264 height 13
type input "[PERSON_NAME]"
click at [1093, 342] on button "Choose a role" at bounding box center [1067, 342] width 175 height 37
click at [1070, 391] on div "Admin Admin" at bounding box center [1068, 399] width 122 height 37
click at [1040, 338] on button "Admin" at bounding box center [1067, 342] width 175 height 37
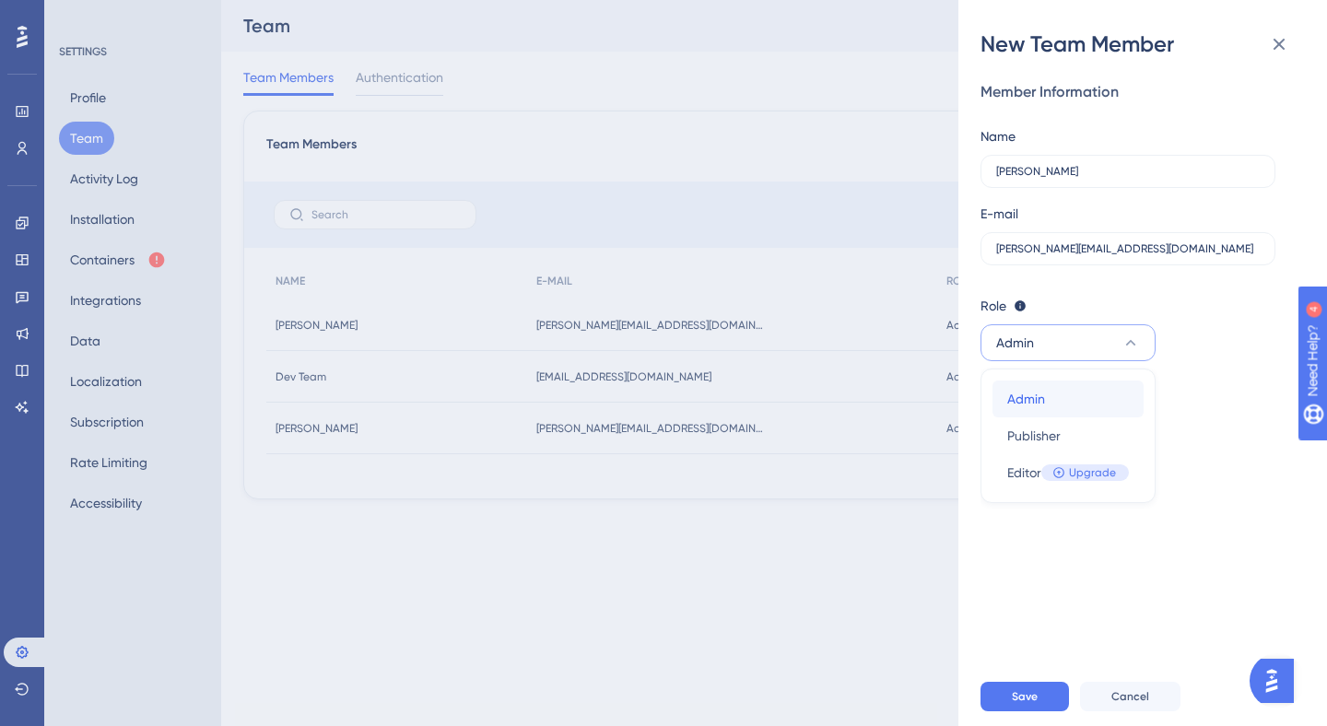
click at [1014, 402] on span "Admin" at bounding box center [1026, 399] width 38 height 22
click at [1021, 686] on button "Save" at bounding box center [1024, 696] width 88 height 29
click at [1281, 50] on icon at bounding box center [1279, 44] width 22 height 22
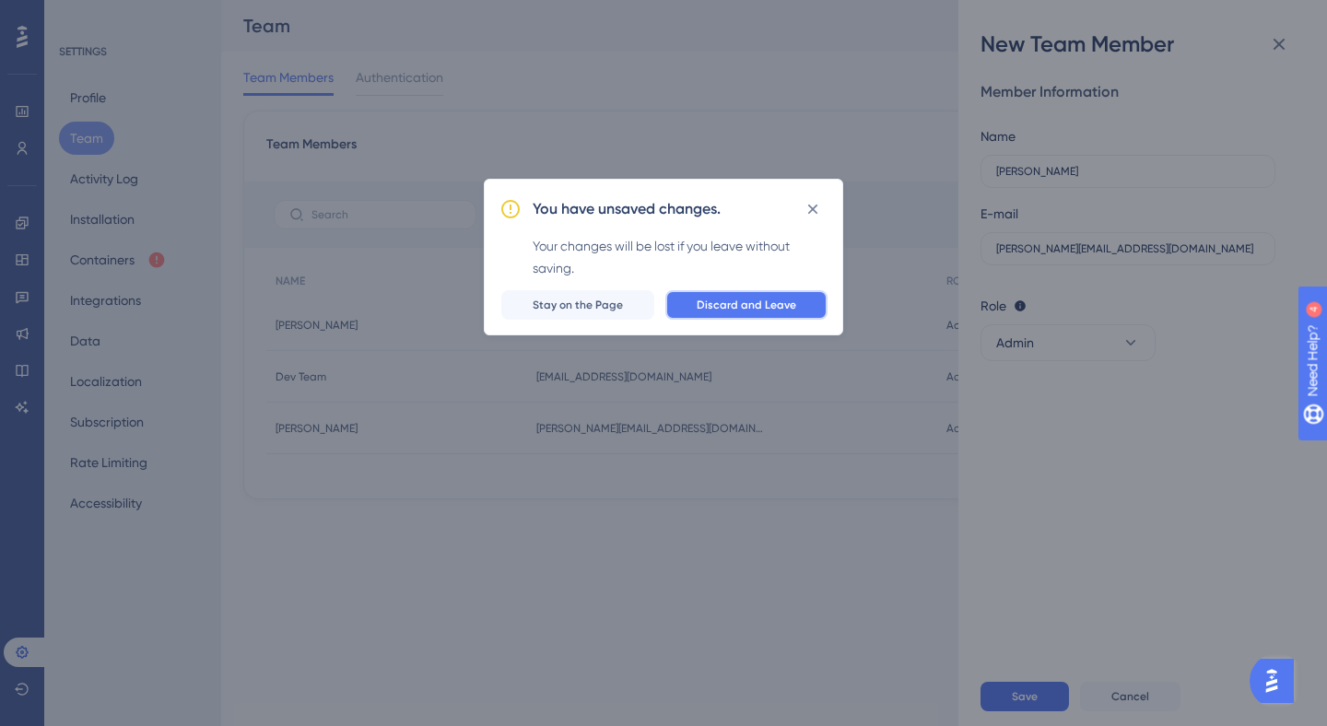
click at [762, 302] on span "Discard and Leave" at bounding box center [747, 305] width 100 height 15
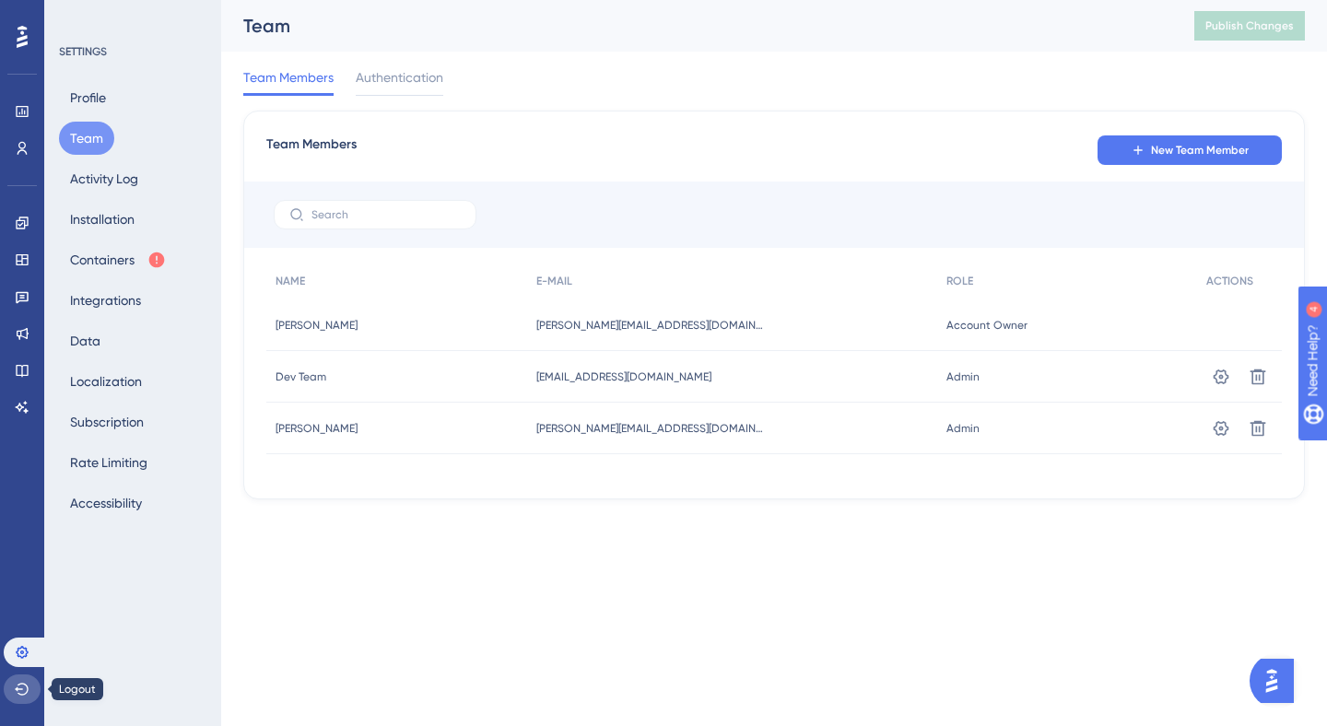
click at [19, 692] on icon at bounding box center [22, 689] width 15 height 15
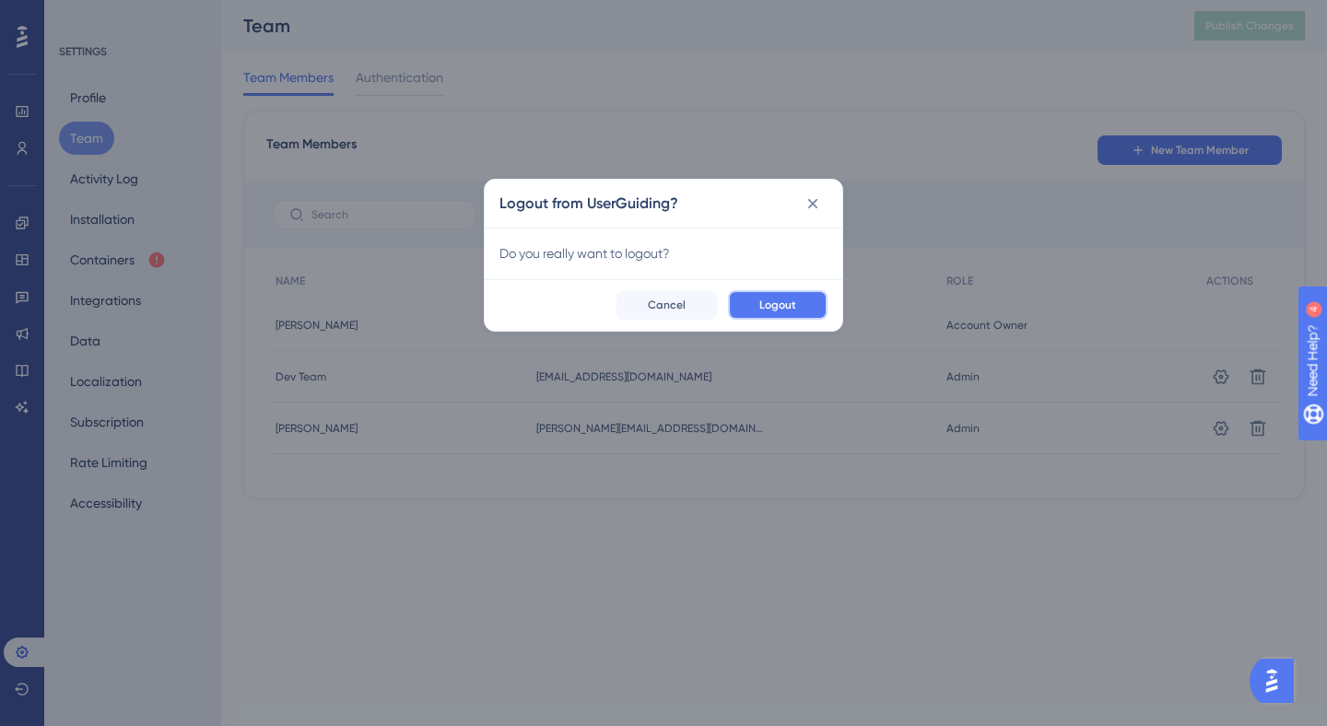
click at [780, 311] on span "Logout" at bounding box center [777, 305] width 37 height 15
